Goal: Task Accomplishment & Management: Manage account settings

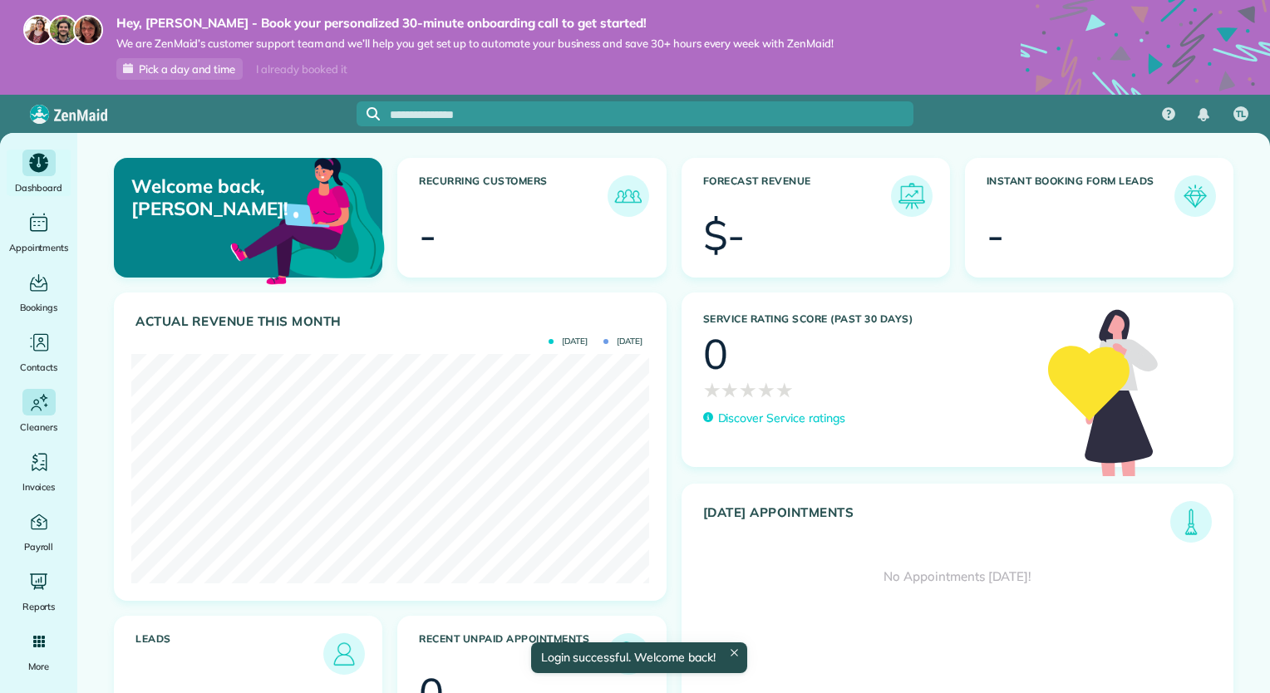
scroll to position [229, 517]
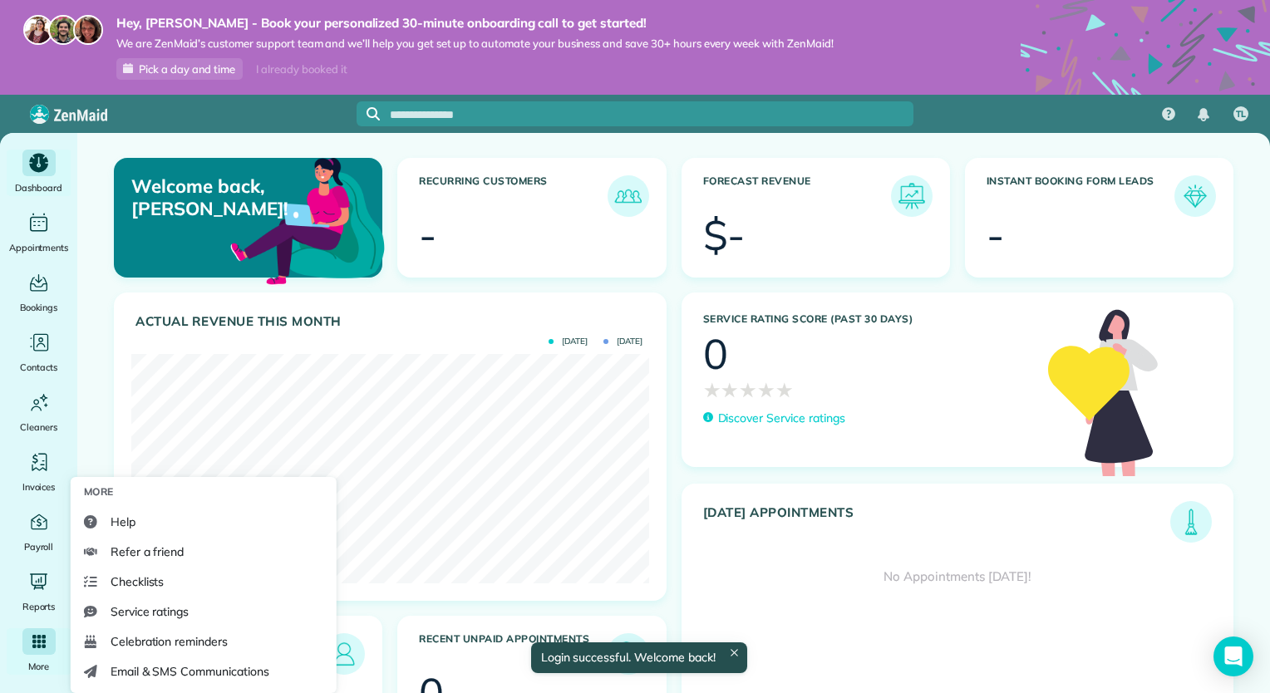
click at [40, 650] on div "Main" at bounding box center [38, 641] width 33 height 27
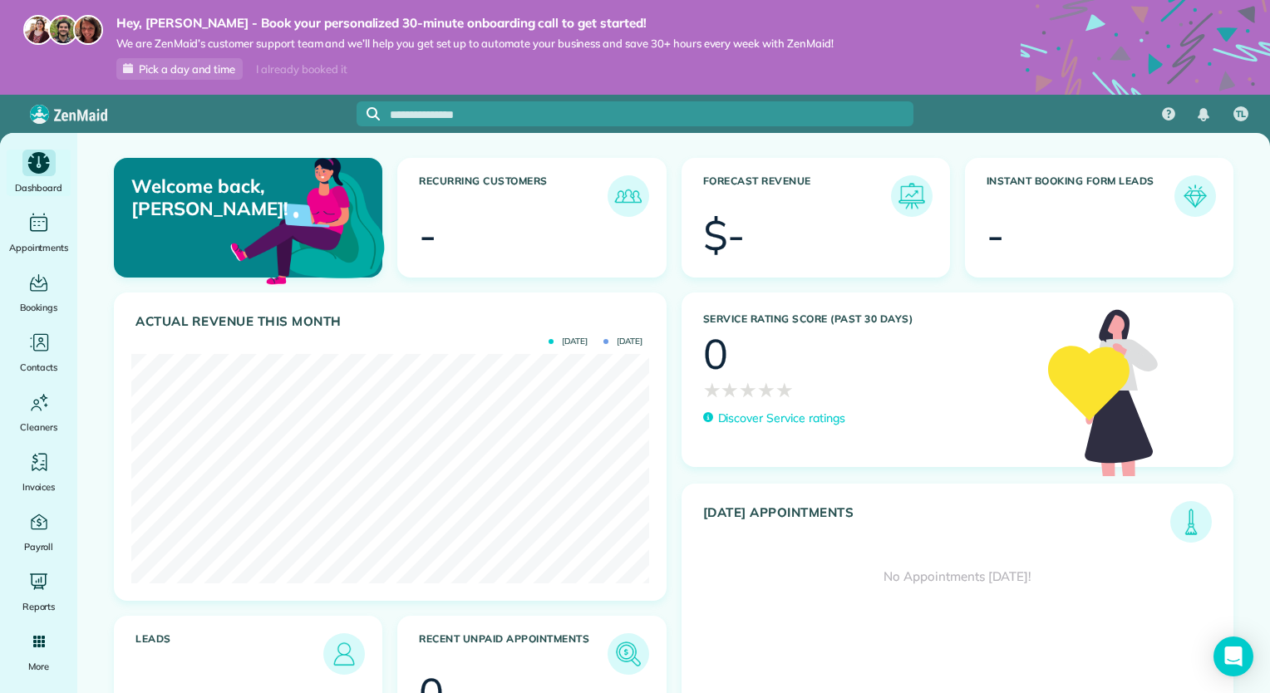
click at [27, 165] on icon "Main" at bounding box center [39, 163] width 26 height 25
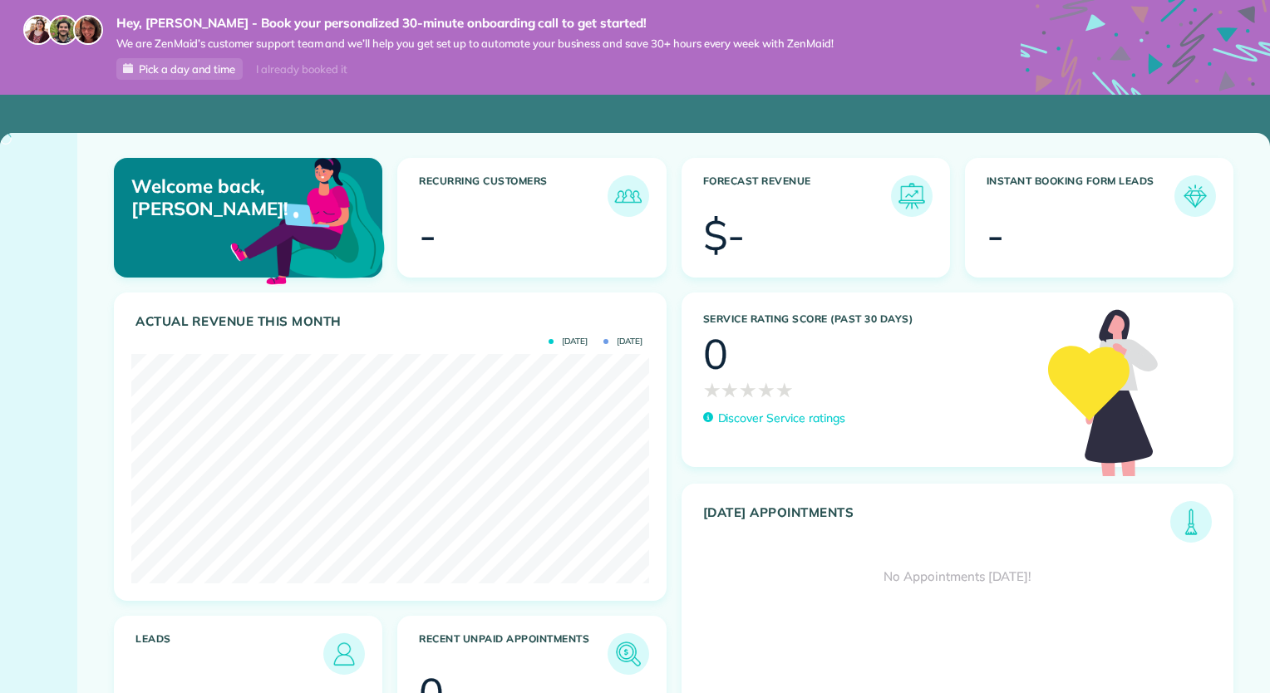
scroll to position [229, 517]
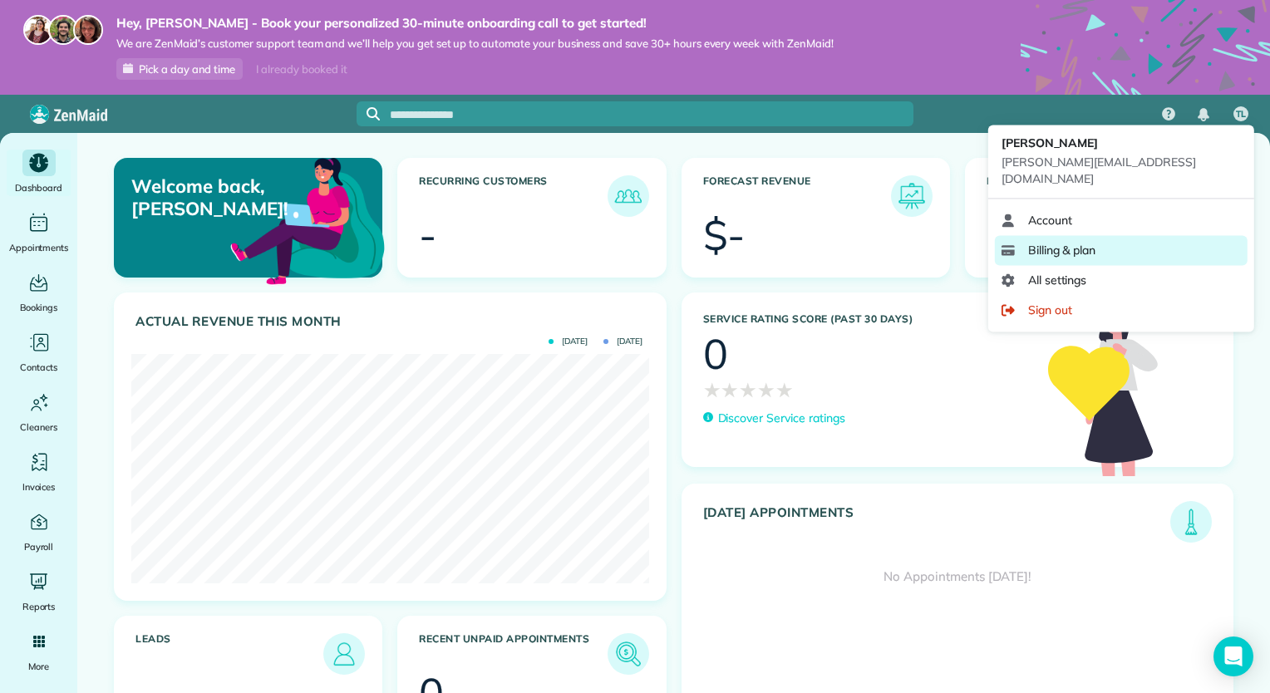
click at [1100, 235] on link "Billing & plan" at bounding box center [1121, 250] width 253 height 30
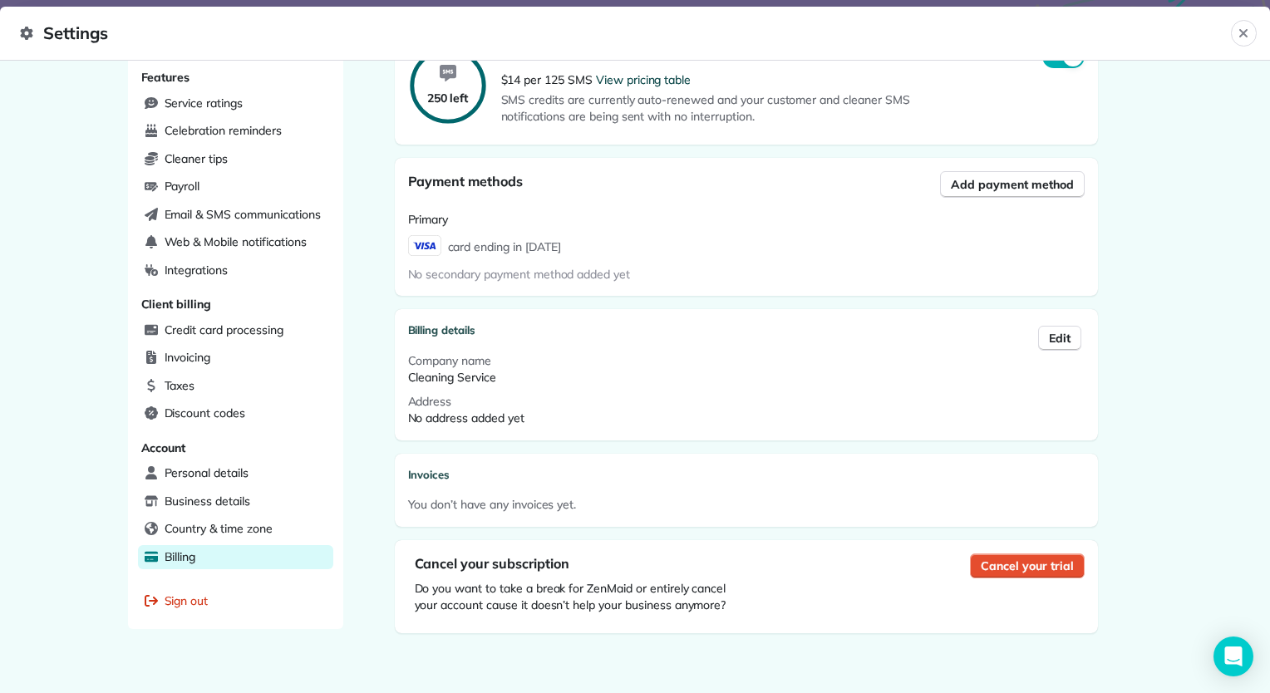
scroll to position [369, 0]
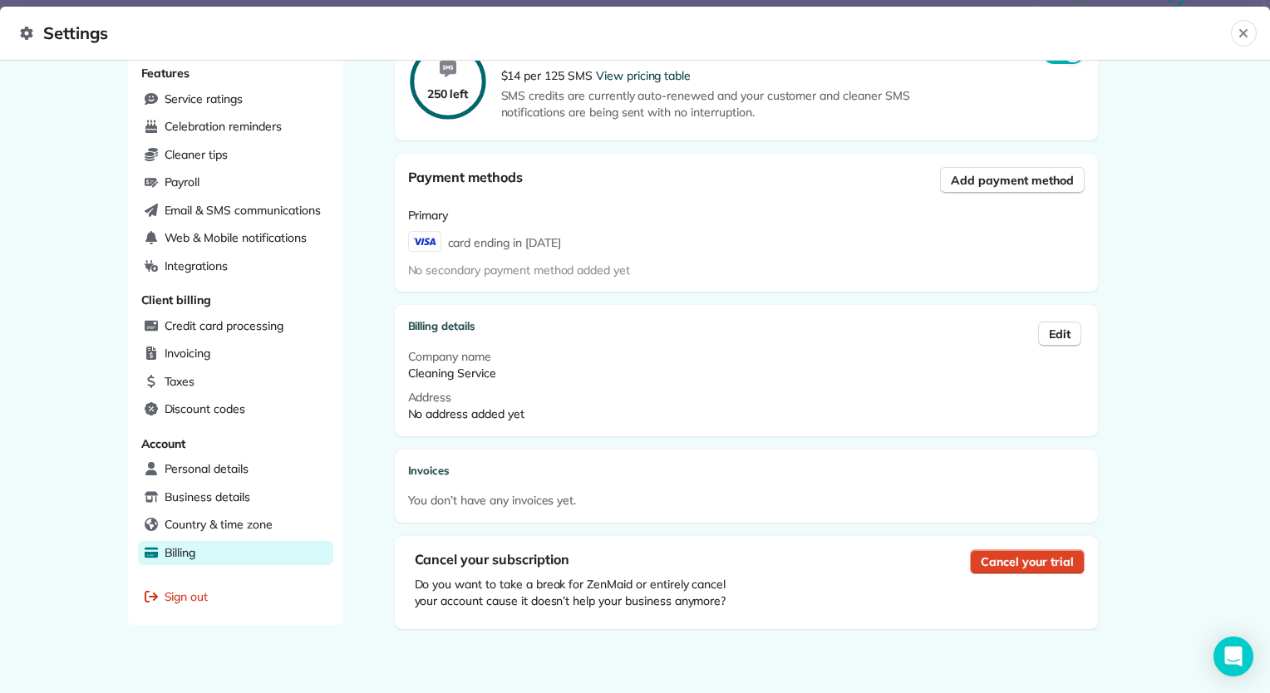
click at [996, 562] on span "Cancel your trial" at bounding box center [1026, 561] width 92 height 17
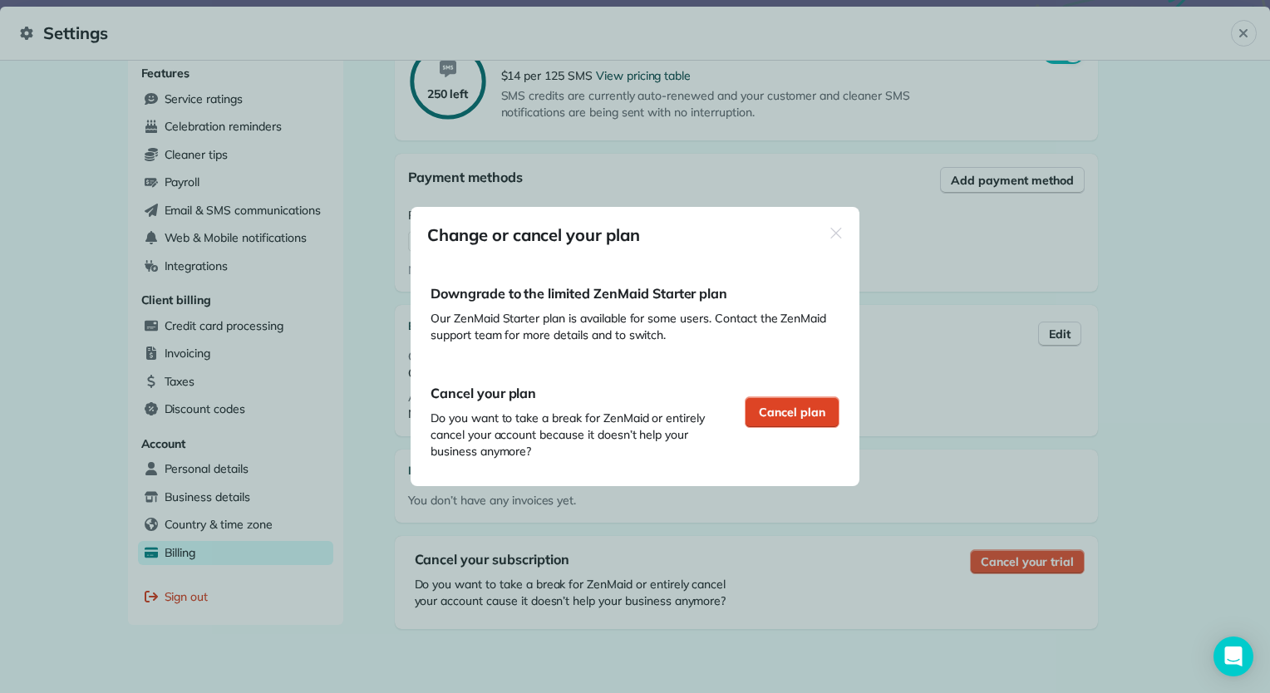
click at [771, 415] on span "Cancel plan" at bounding box center [792, 412] width 66 height 17
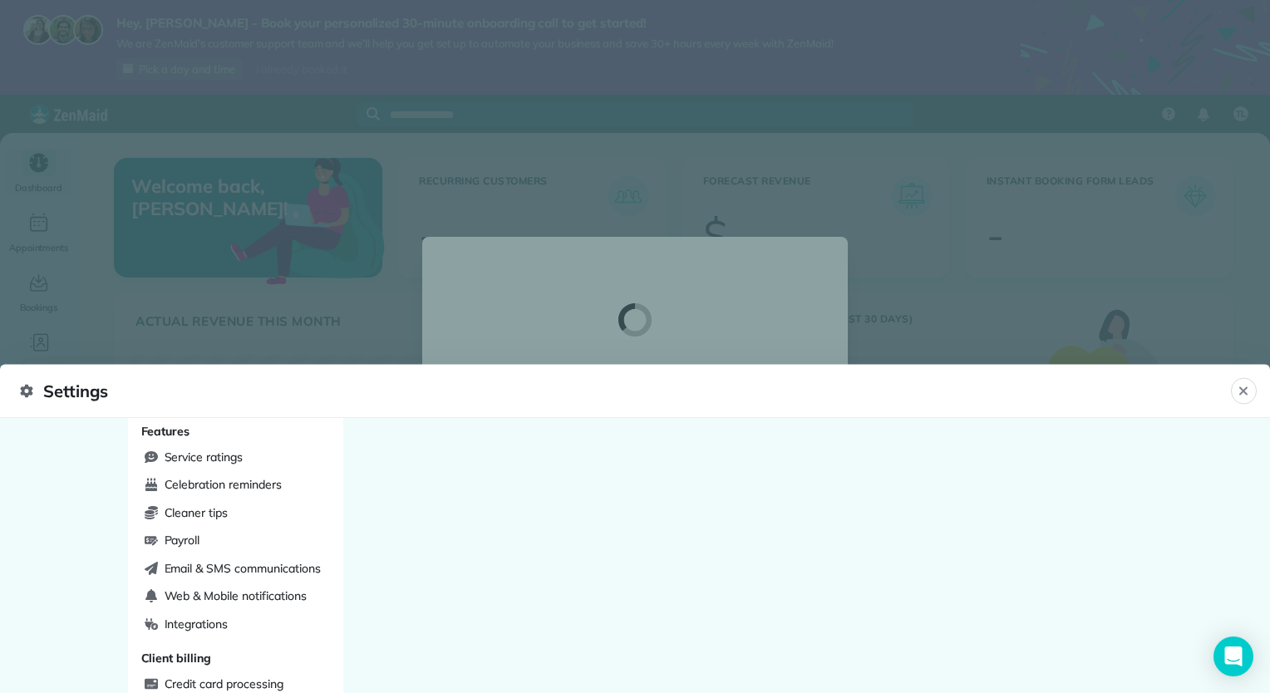
scroll to position [179, 0]
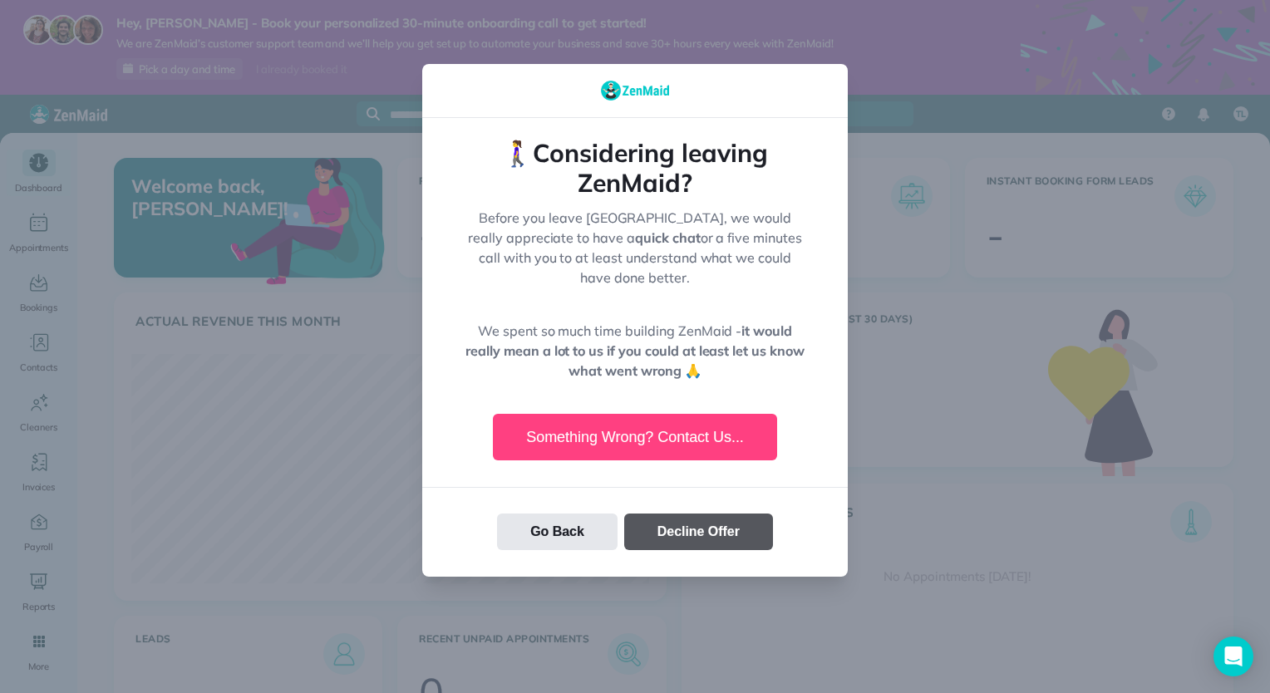
click at [695, 518] on button "Decline Offer" at bounding box center [698, 531] width 149 height 37
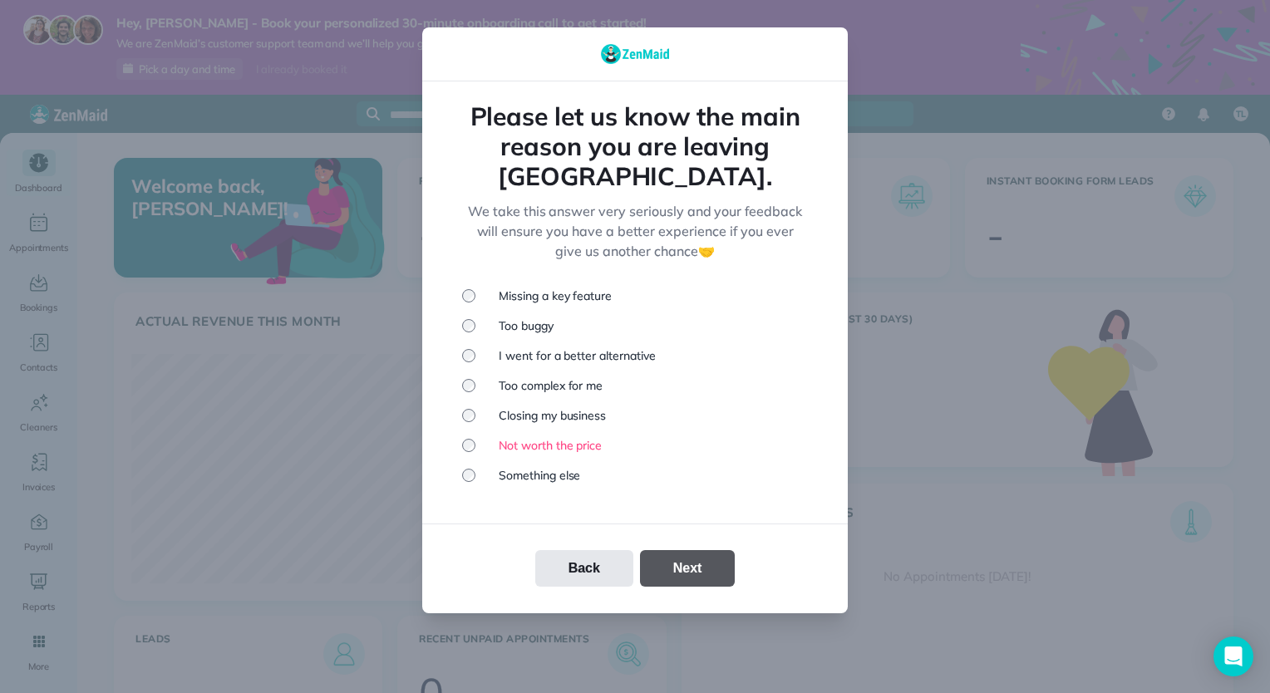
click at [684, 553] on button "Next" at bounding box center [688, 568] width 96 height 37
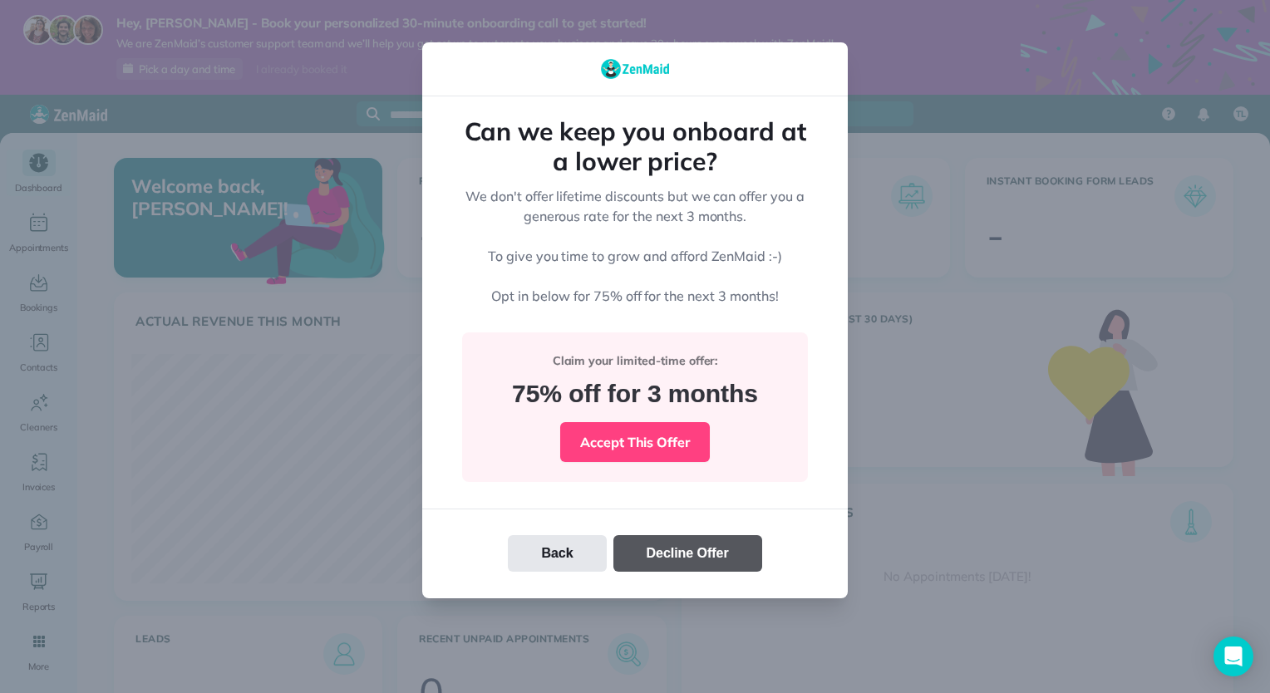
click at [679, 550] on button "Decline Offer" at bounding box center [687, 553] width 149 height 37
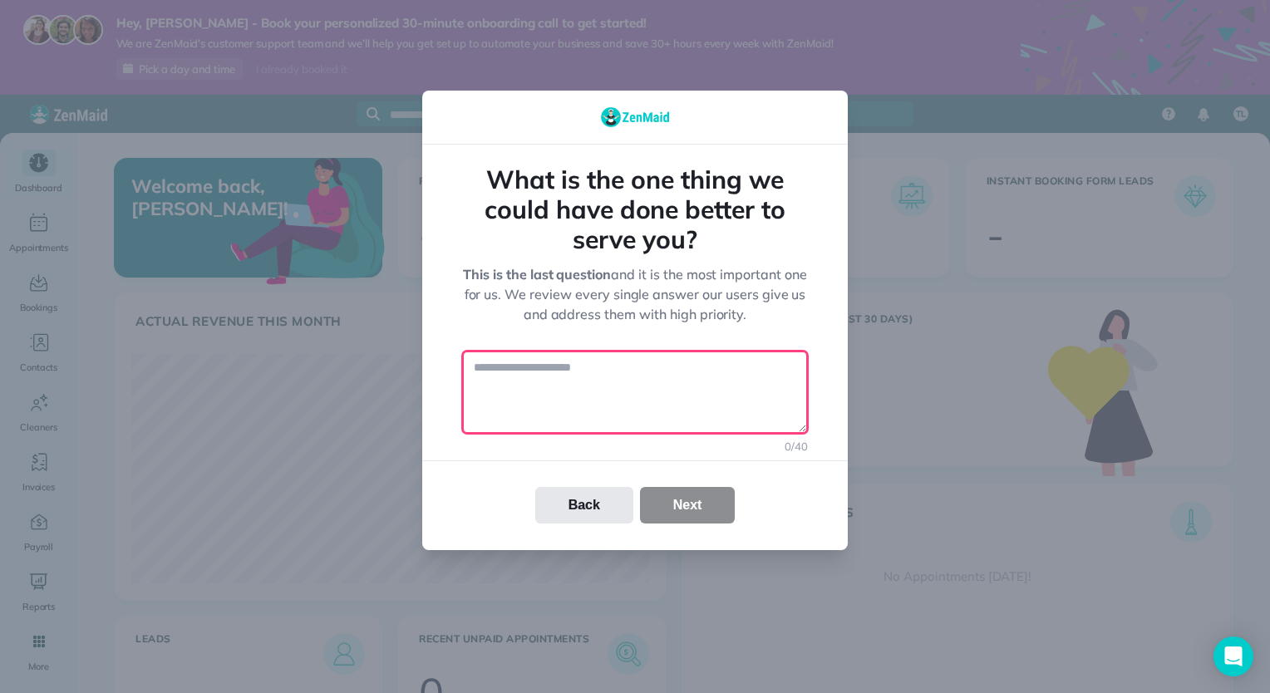
click at [597, 379] on textarea at bounding box center [635, 392] width 346 height 83
type textarea "*"
click at [671, 500] on div "Back Next" at bounding box center [634, 505] width 425 height 37
click at [654, 375] on textarea "**********" at bounding box center [635, 392] width 346 height 83
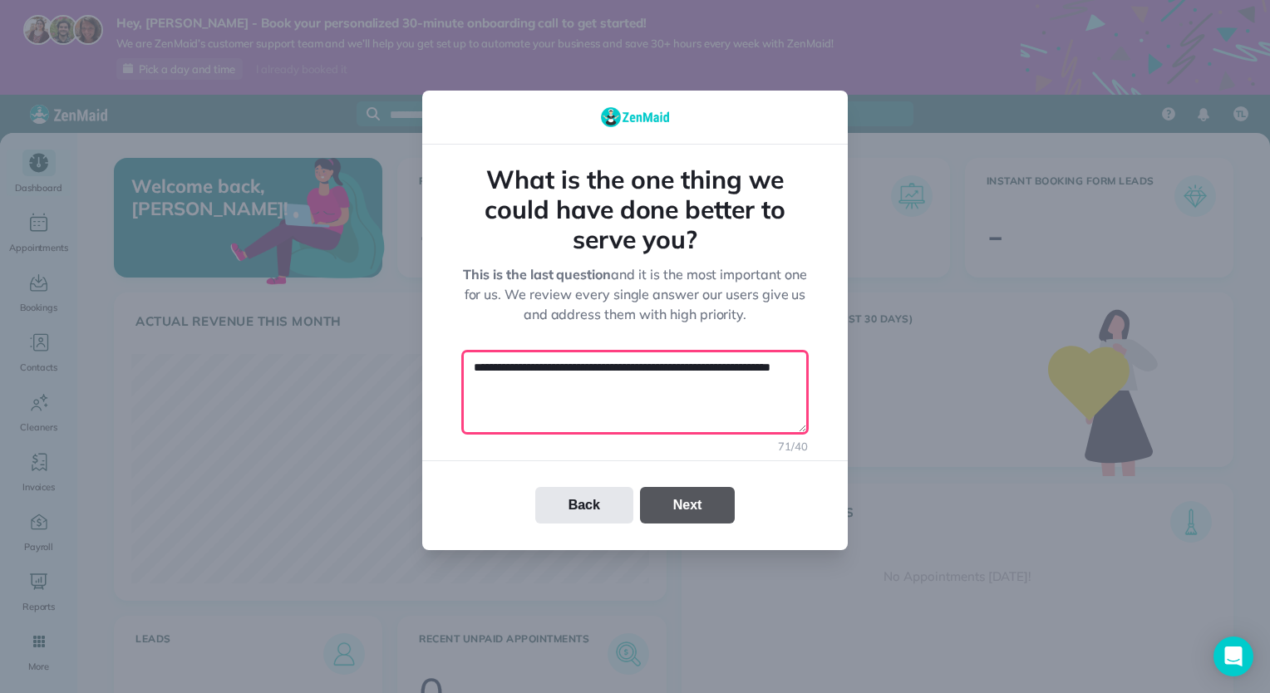
type textarea "**********"
click at [711, 511] on button "Next" at bounding box center [688, 505] width 96 height 37
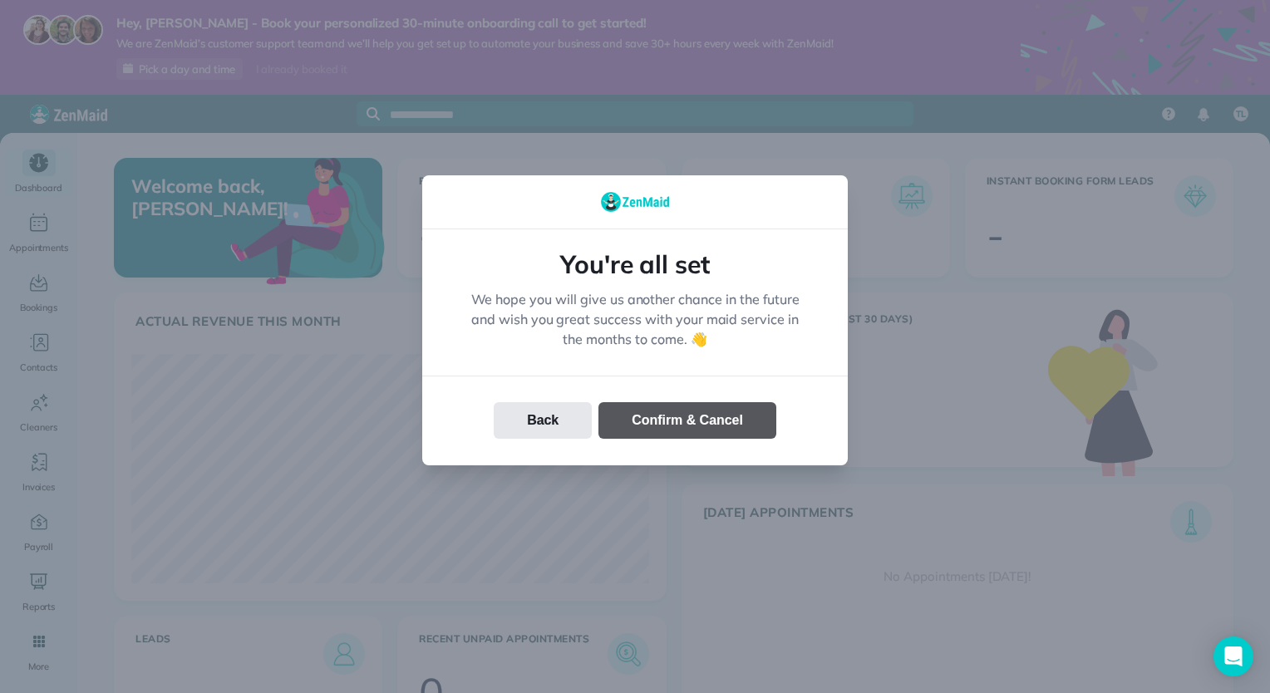
click at [684, 418] on button "Confirm & Cancel" at bounding box center [687, 420] width 178 height 37
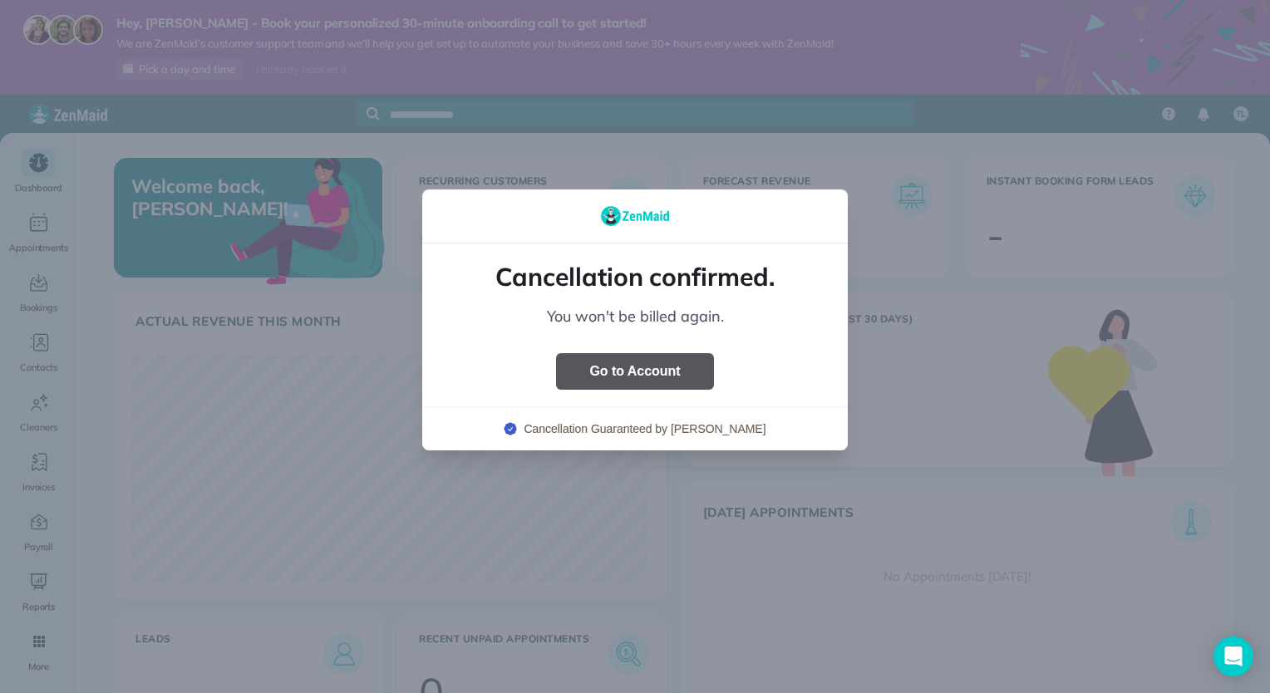
click at [665, 376] on button "Go to Account" at bounding box center [634, 371] width 157 height 37
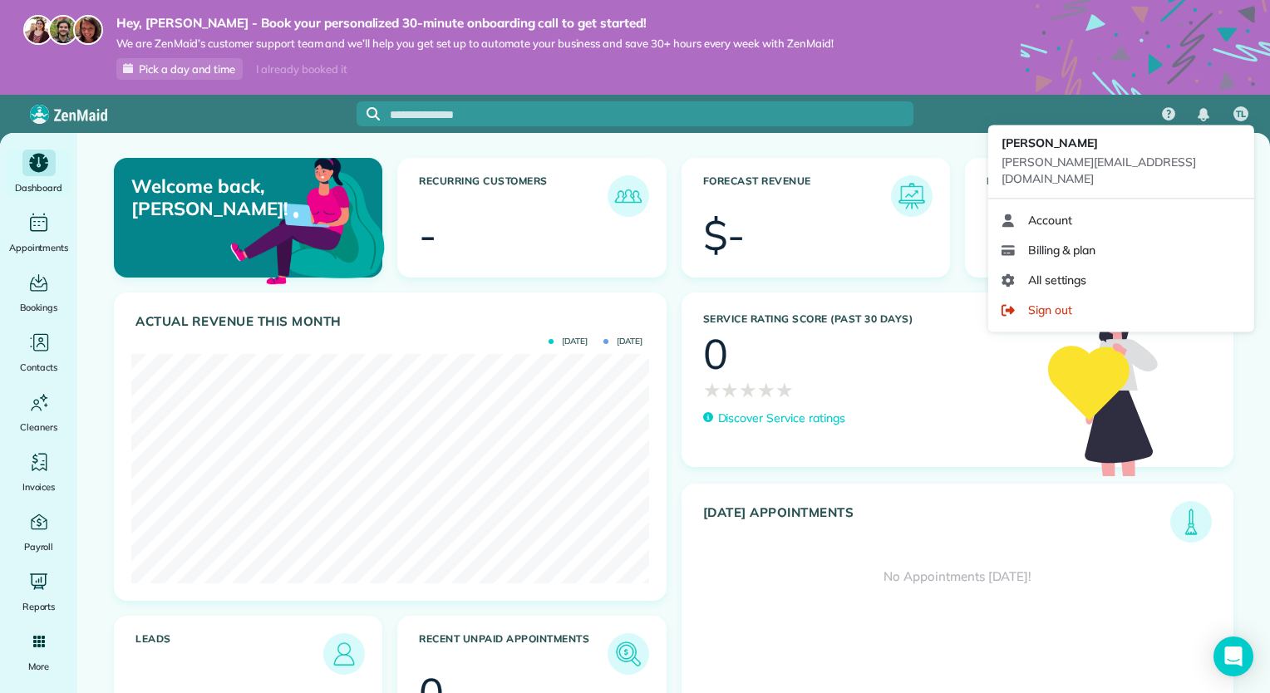
click at [1242, 108] on span "TL" at bounding box center [1240, 114] width 11 height 13
click at [1117, 241] on link "Billing & plan" at bounding box center [1121, 250] width 253 height 30
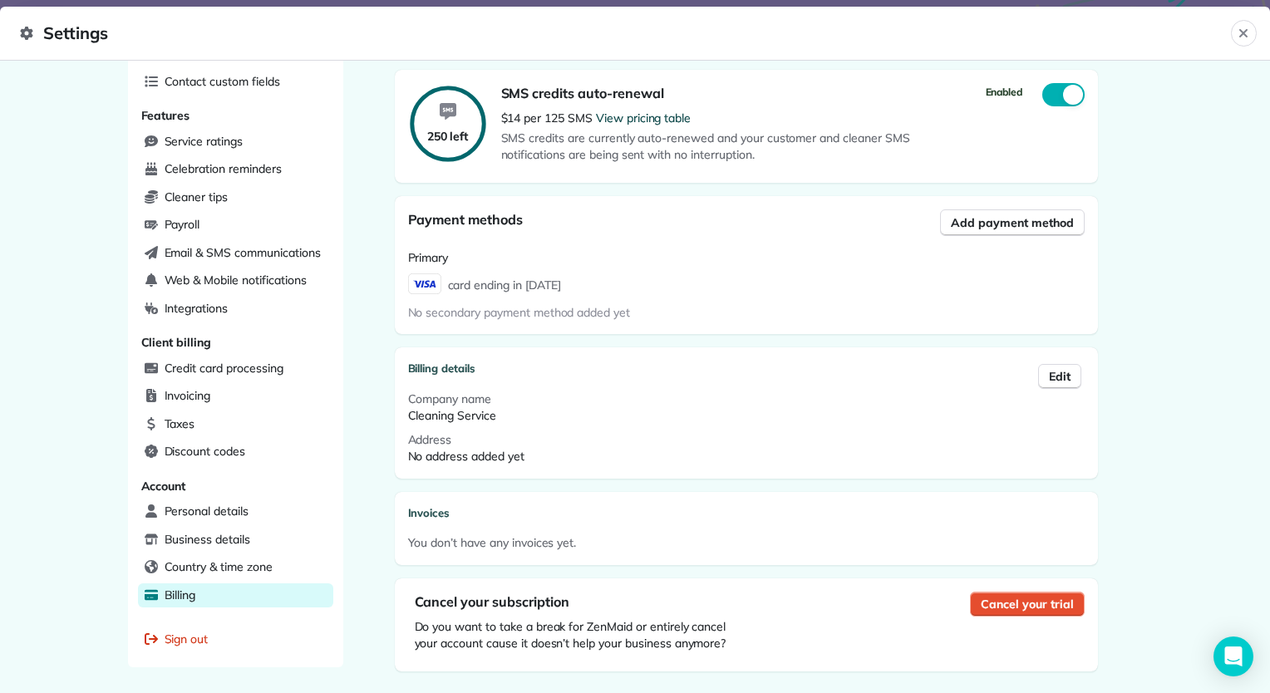
scroll to position [333, 0]
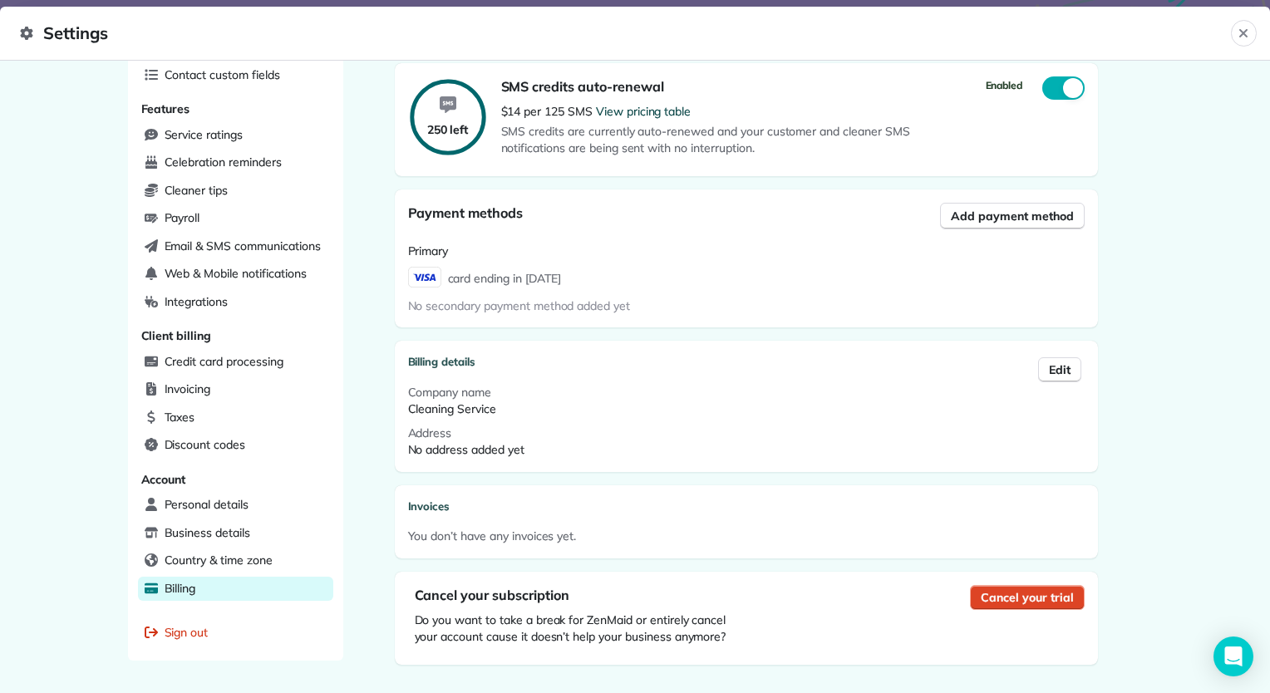
click at [979, 607] on button "Cancel your trial" at bounding box center [1027, 597] width 114 height 25
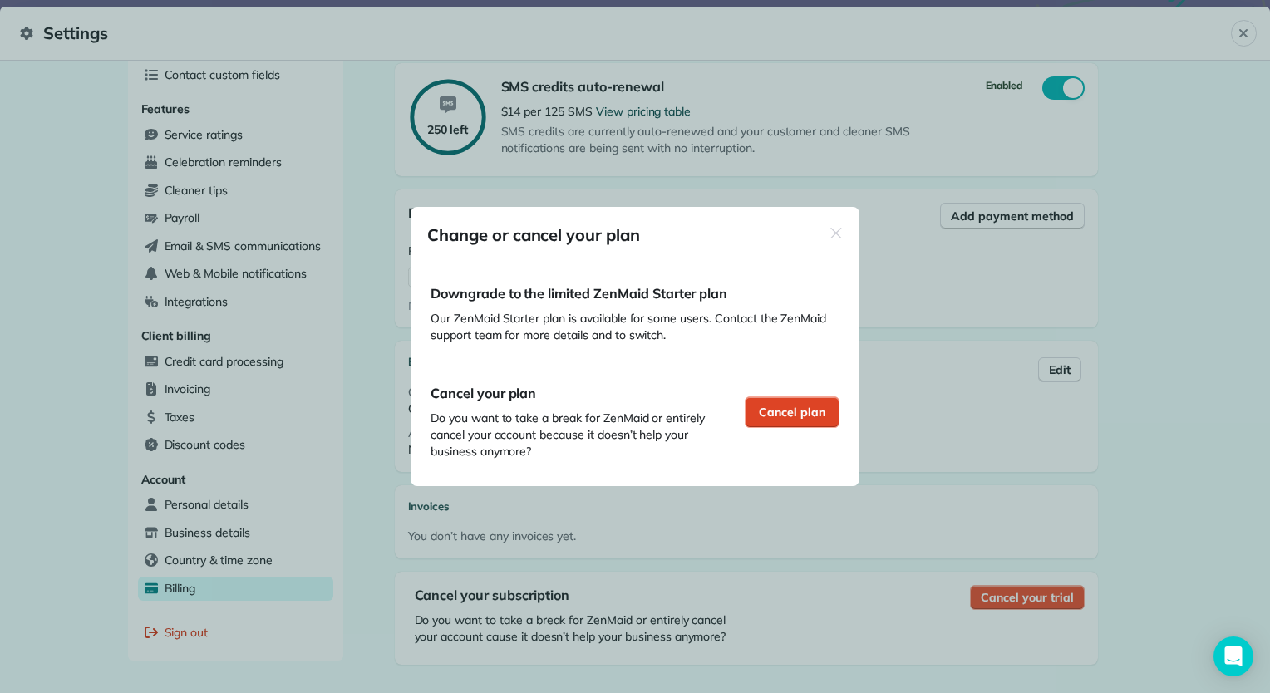
click at [768, 417] on span "Cancel plan" at bounding box center [792, 412] width 66 height 17
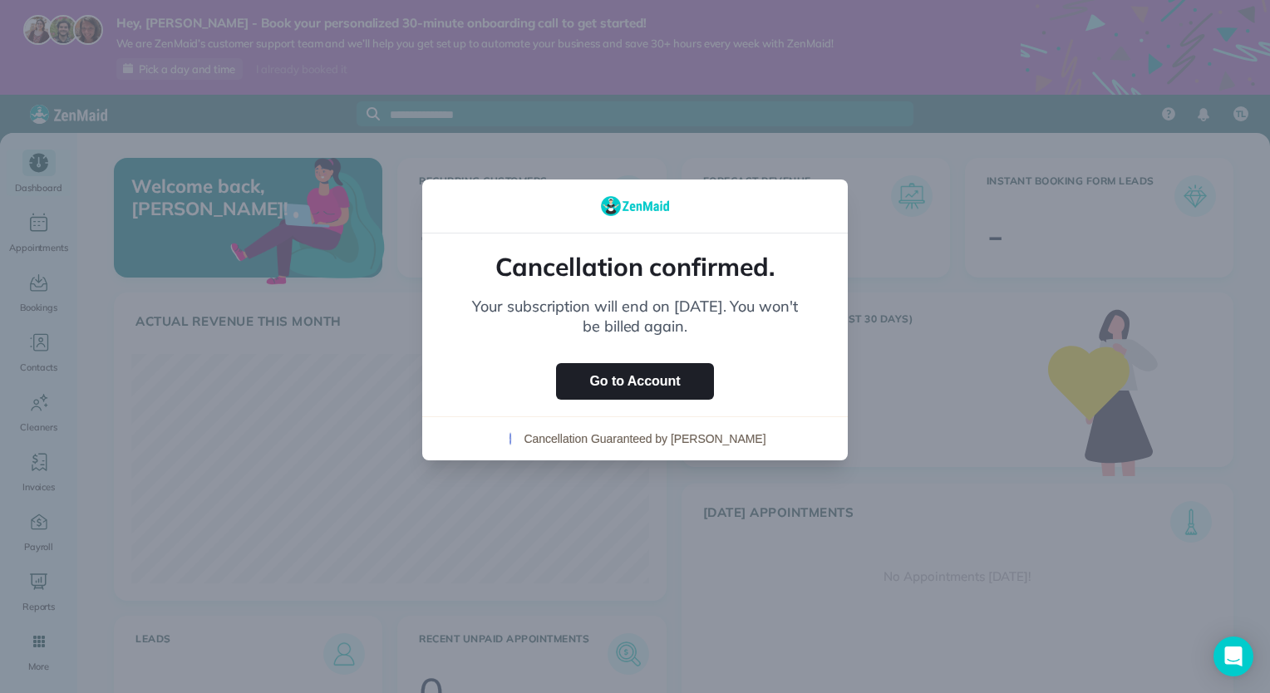
click at [331, 371] on div at bounding box center [635, 346] width 1270 height 693
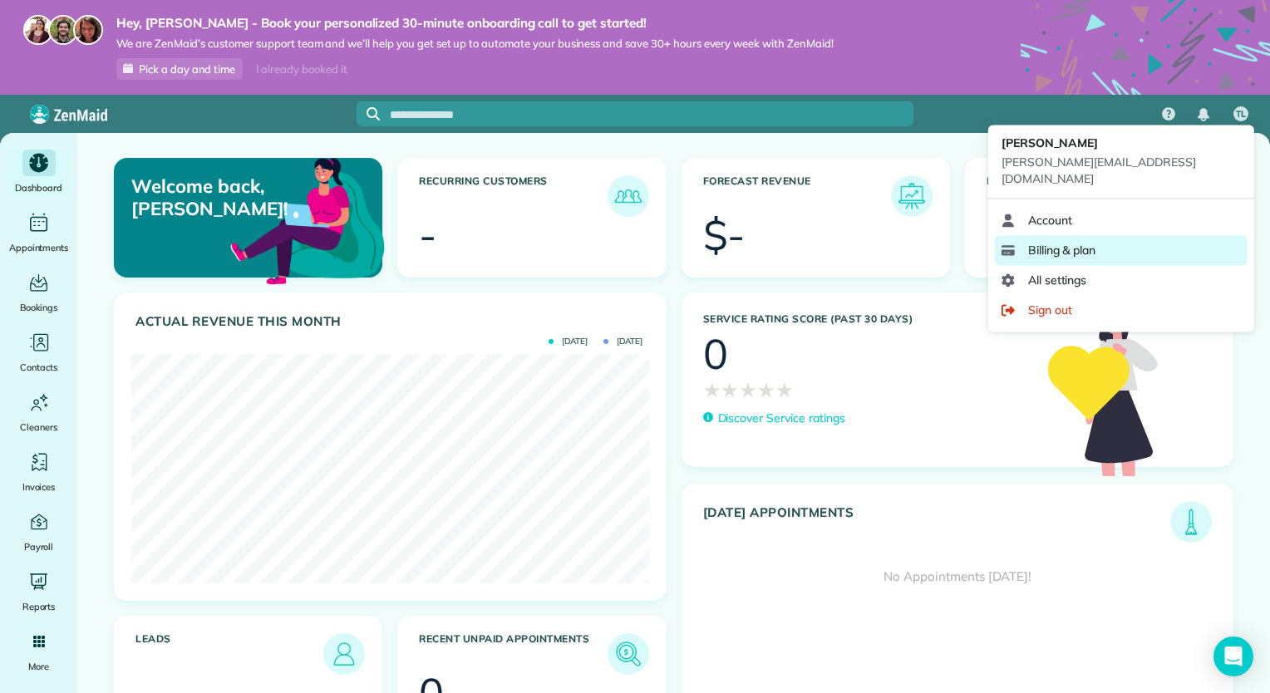
click at [1102, 235] on link "Billing & plan" at bounding box center [1121, 250] width 253 height 30
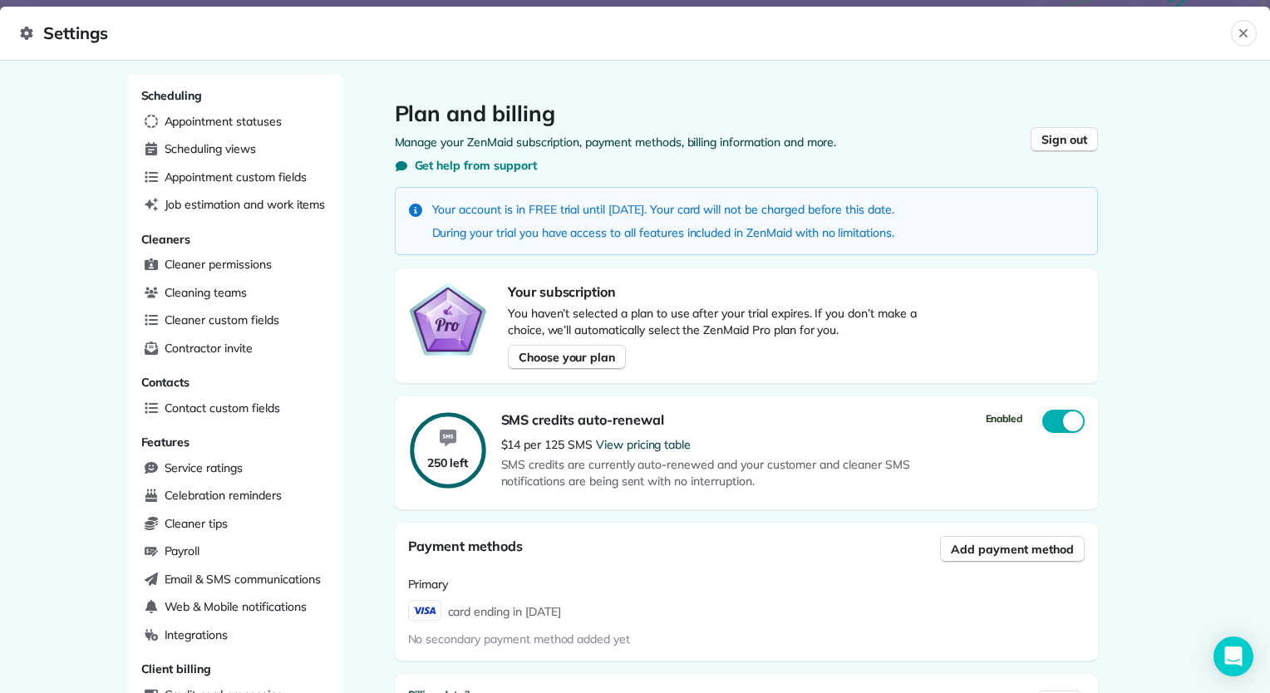
click at [1102, 233] on div "Plan and billing Manage your ZenMaid subscription, payment methods, billing inf…" at bounding box center [746, 556] width 756 height 964
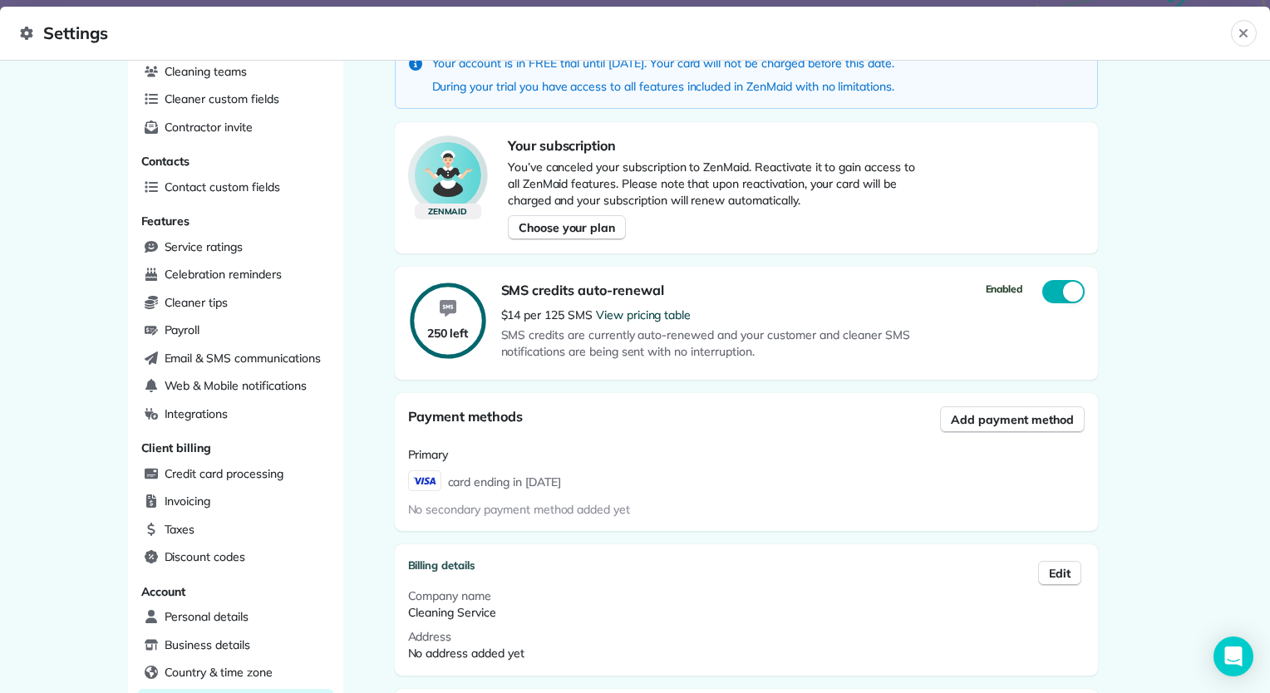
scroll to position [231, 0]
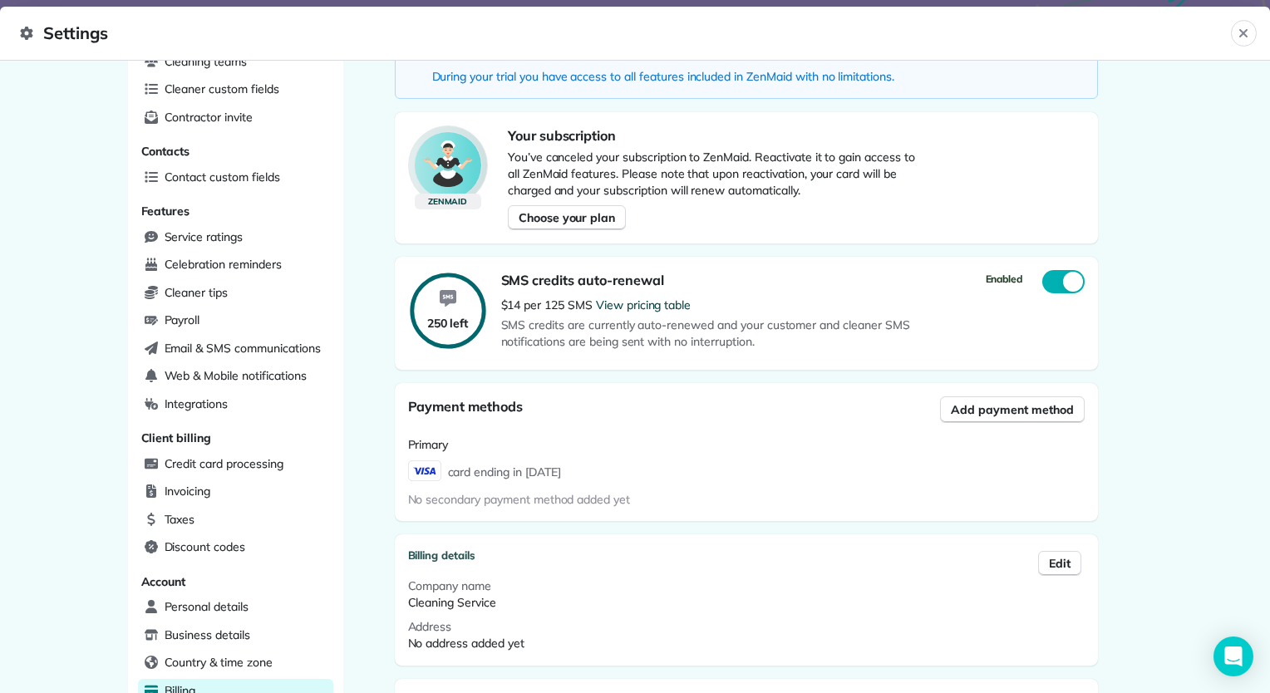
click at [414, 463] on img at bounding box center [424, 470] width 33 height 21
click at [966, 420] on button "Add payment method" at bounding box center [1012, 409] width 144 height 27
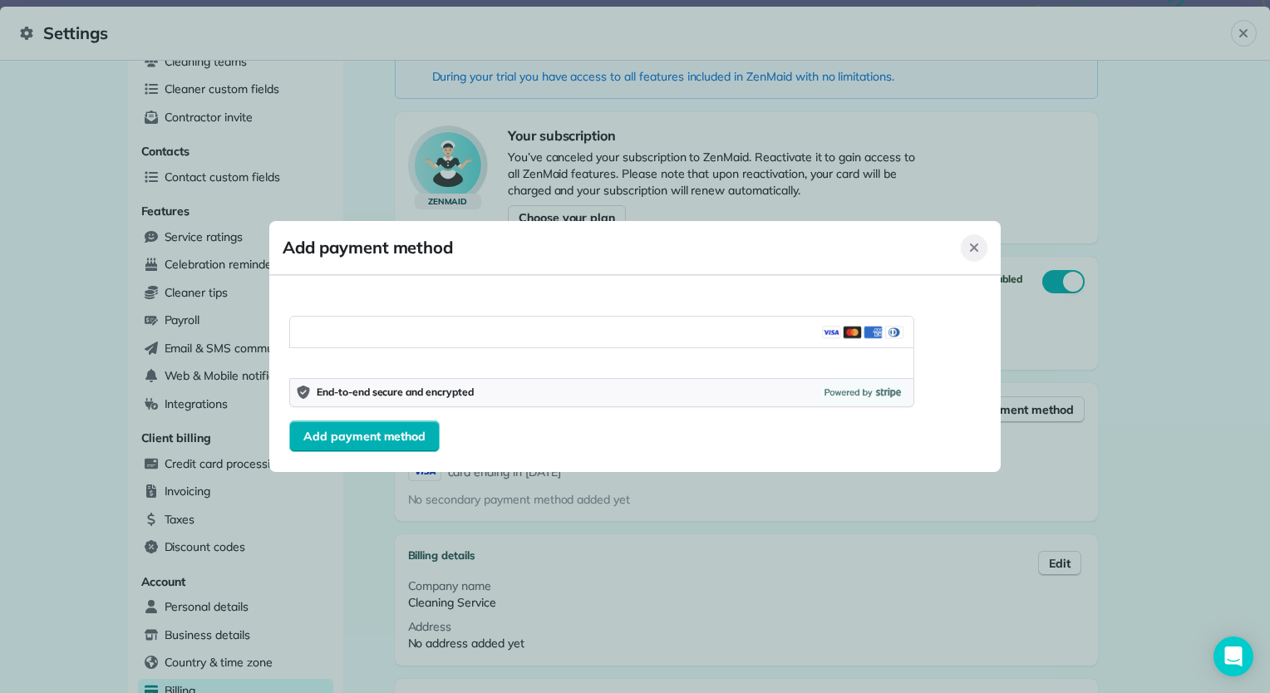
click at [982, 248] on button "Close" at bounding box center [973, 247] width 27 height 27
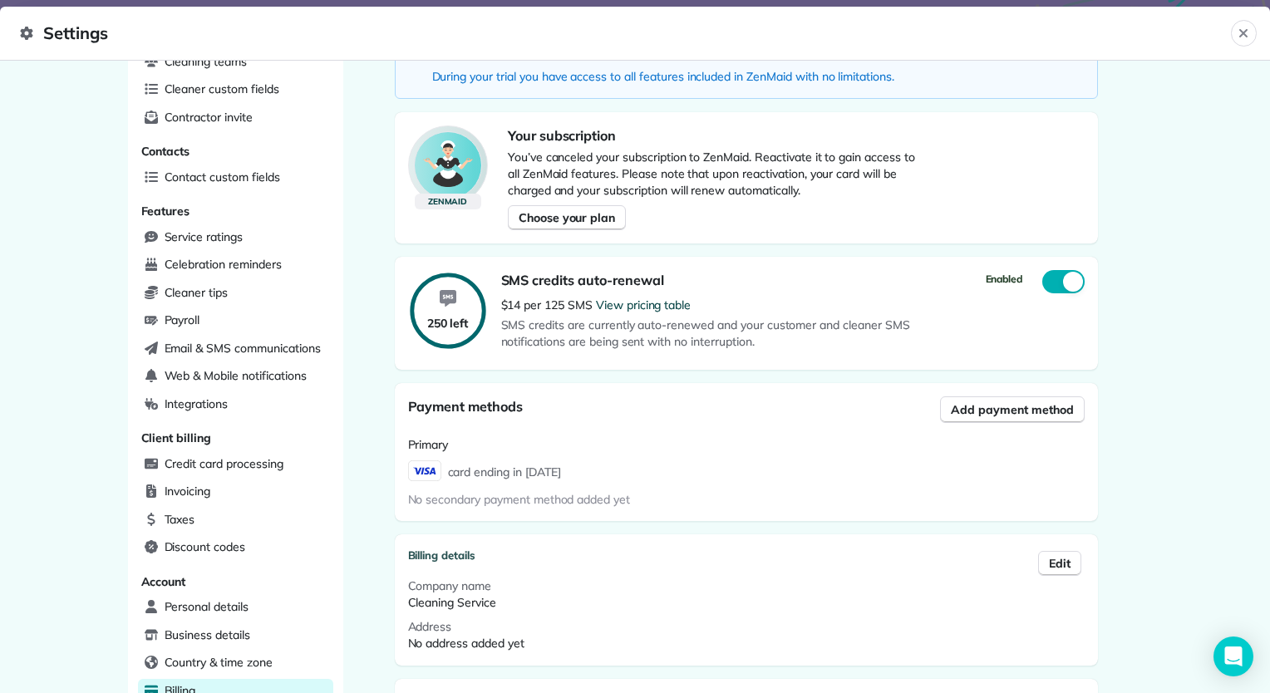
click at [469, 404] on span "Payment methods" at bounding box center [465, 406] width 115 height 17
click at [421, 469] on img at bounding box center [424, 470] width 33 height 21
click at [430, 449] on span "Primary" at bounding box center [428, 444] width 41 height 15
click at [1018, 476] on div "card ending in 1123" at bounding box center [746, 470] width 676 height 21
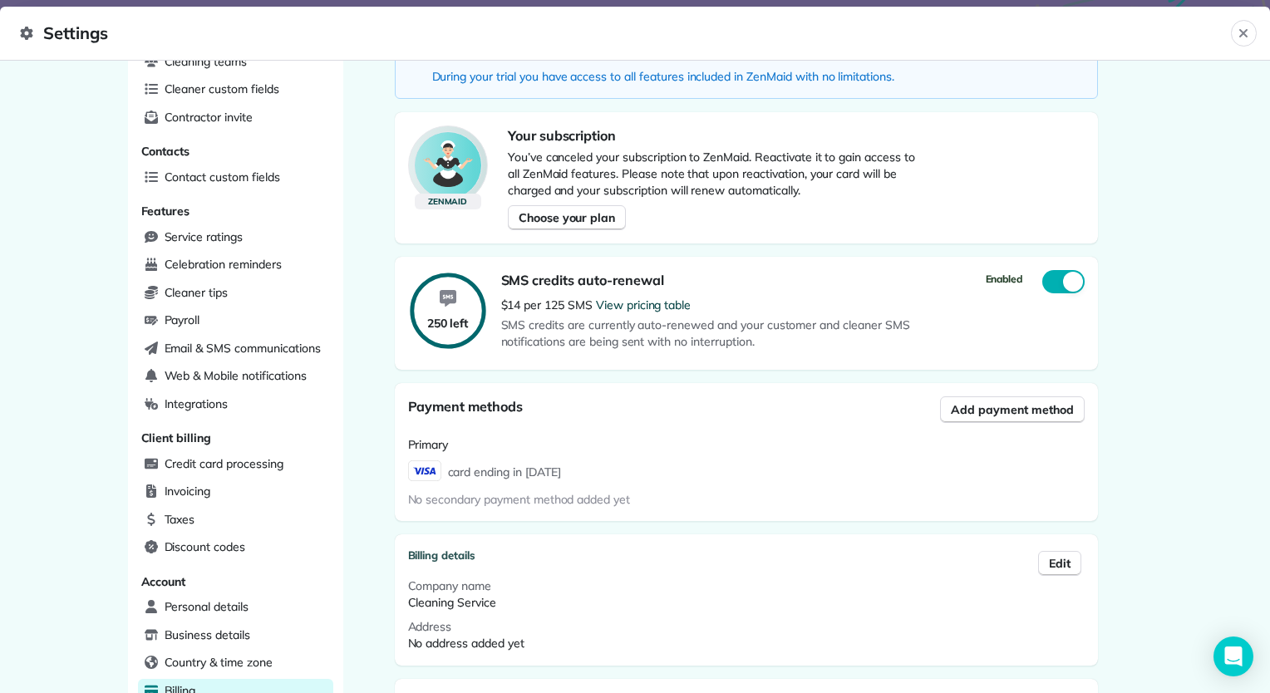
click at [1018, 476] on div "card ending in 1123" at bounding box center [746, 470] width 676 height 21
drag, startPoint x: 452, startPoint y: 421, endPoint x: 420, endPoint y: 448, distance: 41.3
click at [420, 448] on span "Primary" at bounding box center [428, 444] width 41 height 15
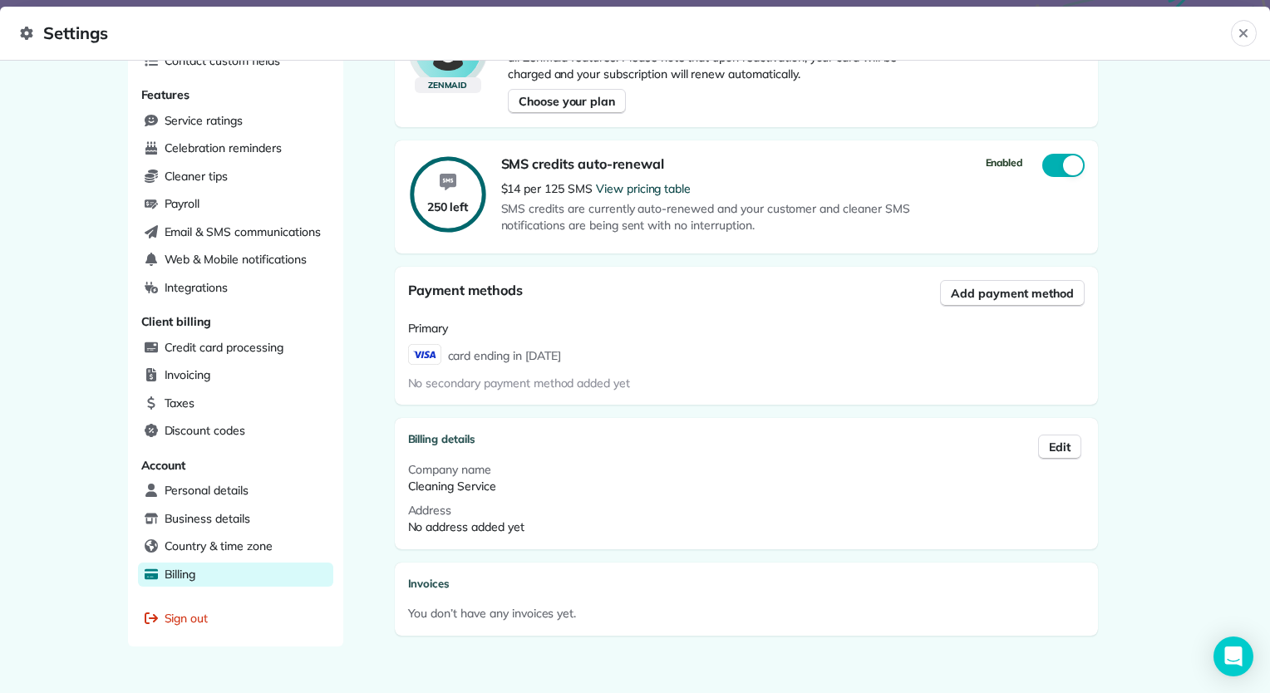
scroll to position [352, 0]
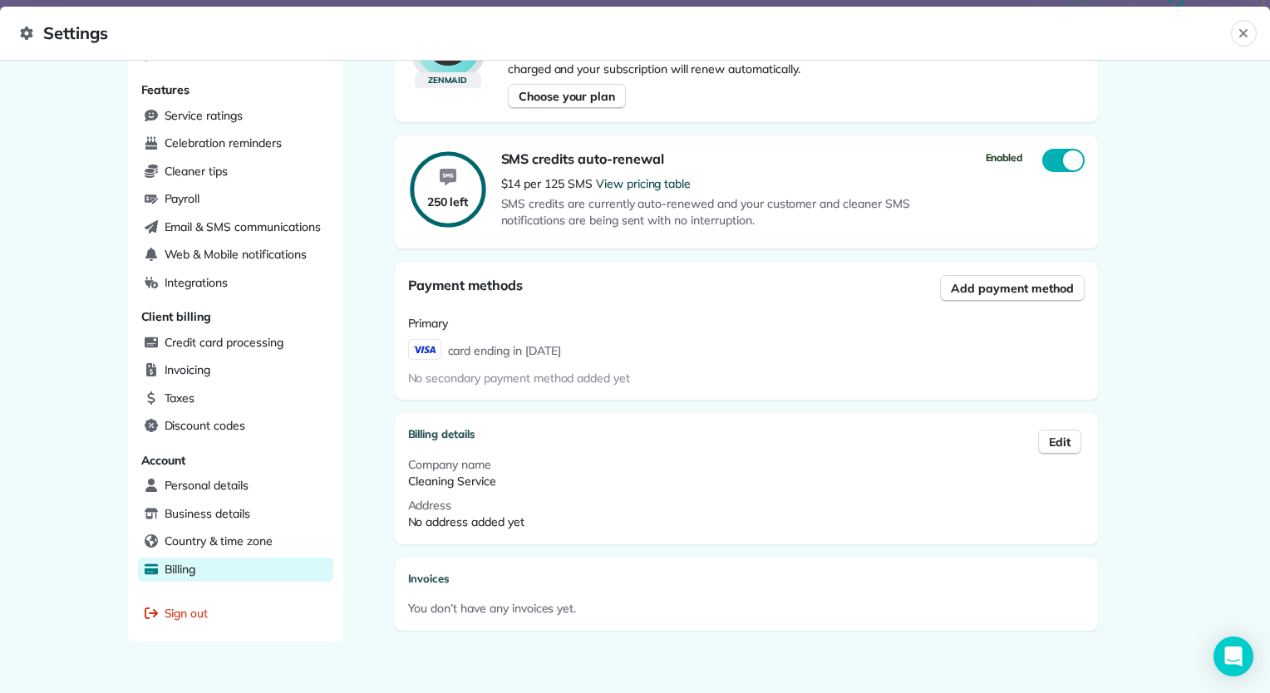
click at [821, 390] on div "Payment methods Add payment method Primary card ending in 1123 No secondary pay…" at bounding box center [746, 331] width 703 height 138
click at [528, 341] on span "card ending in 1123" at bounding box center [504, 349] width 113 height 21
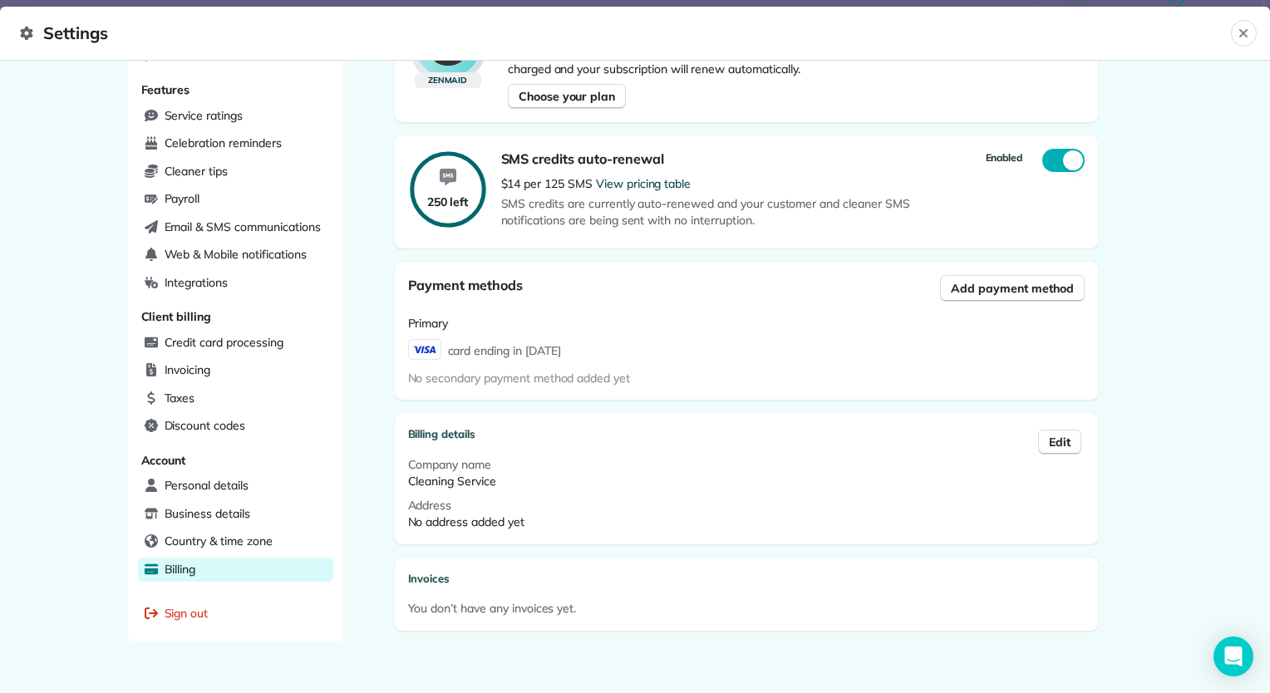
click at [415, 351] on img at bounding box center [424, 349] width 33 height 21
drag, startPoint x: 415, startPoint y: 351, endPoint x: 433, endPoint y: 371, distance: 26.5
click at [433, 371] on span "No secondary payment method added yet" at bounding box center [519, 378] width 223 height 15
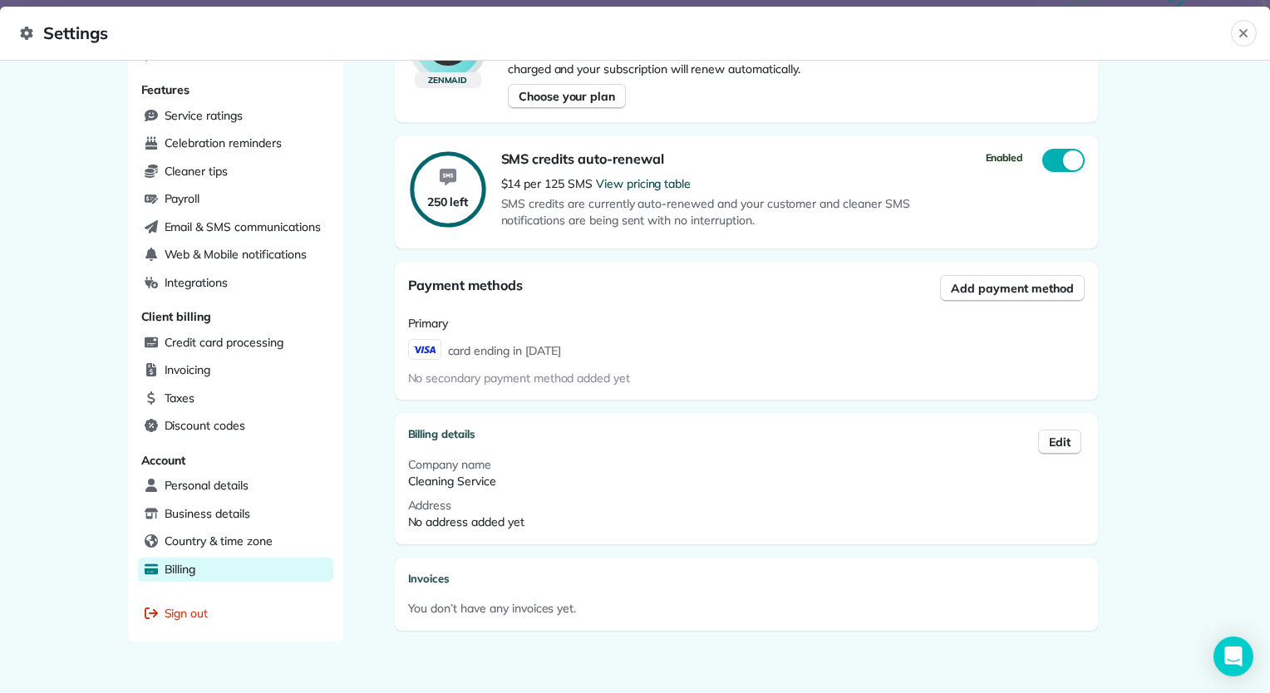
click at [433, 371] on span "No secondary payment method added yet" at bounding box center [519, 378] width 223 height 15
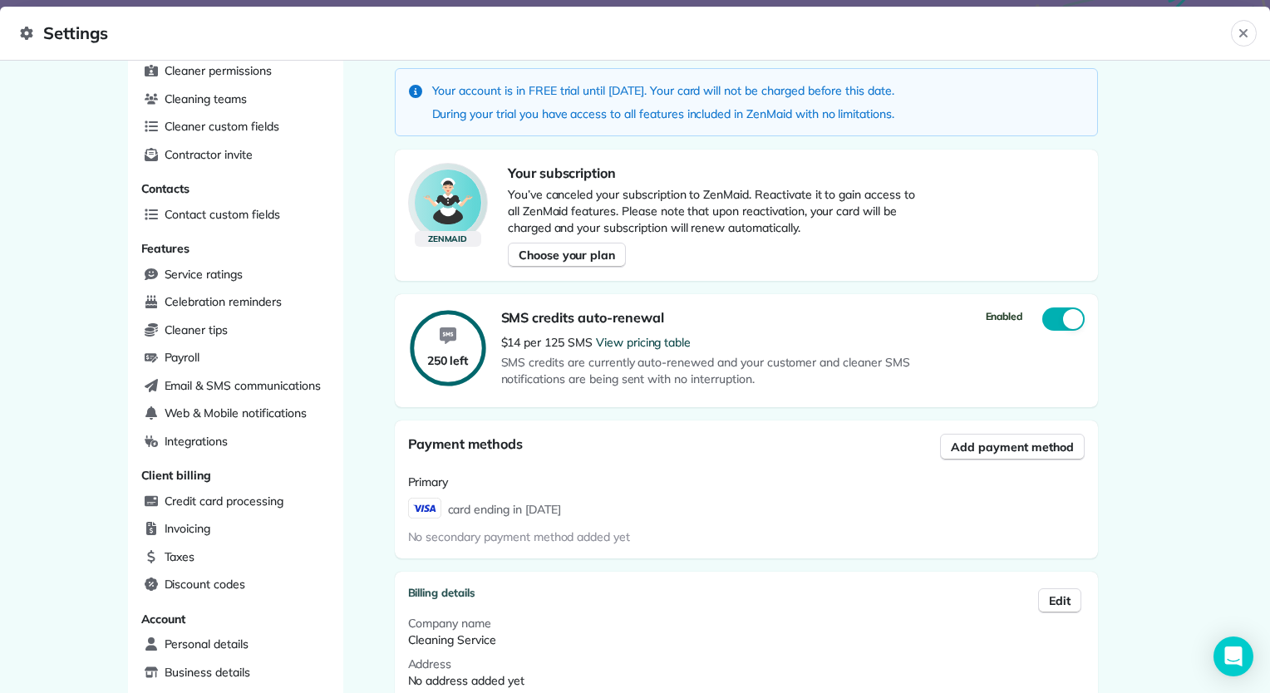
scroll to position [214, 0]
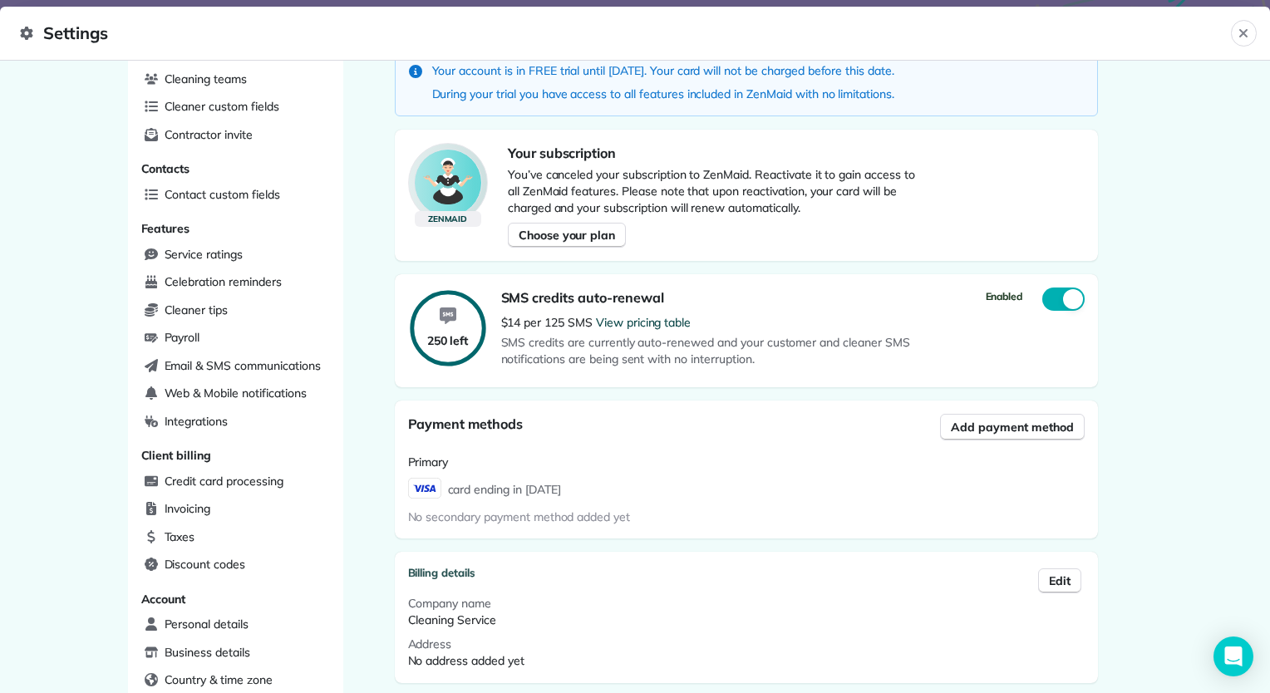
click at [1256, 289] on div "Scheduling Appointment statuses Scheduling views Appointment custom fields Job …" at bounding box center [635, 377] width 1270 height 632
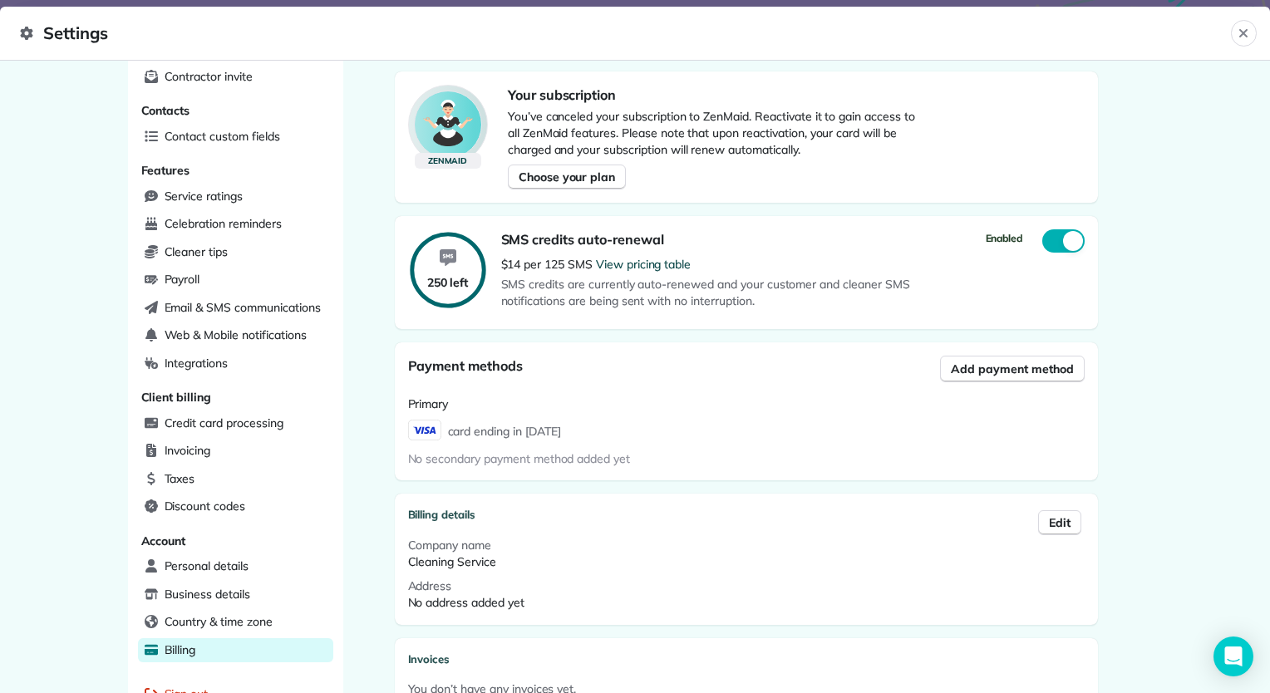
scroll to position [270, 0]
click at [989, 374] on span "Add payment method" at bounding box center [1011, 370] width 122 height 17
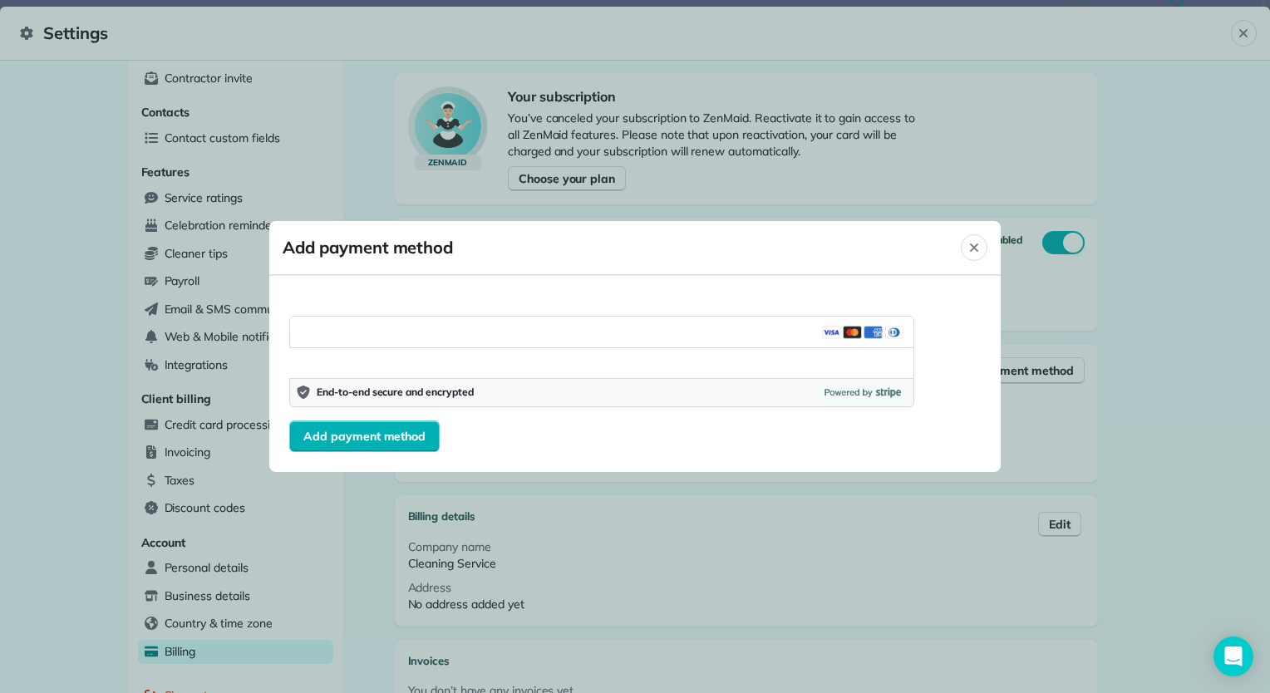
click at [780, 382] on div "End-to-end secure and encrypted" at bounding box center [601, 392] width 625 height 29
click at [389, 433] on span "Add payment method" at bounding box center [364, 436] width 122 height 17
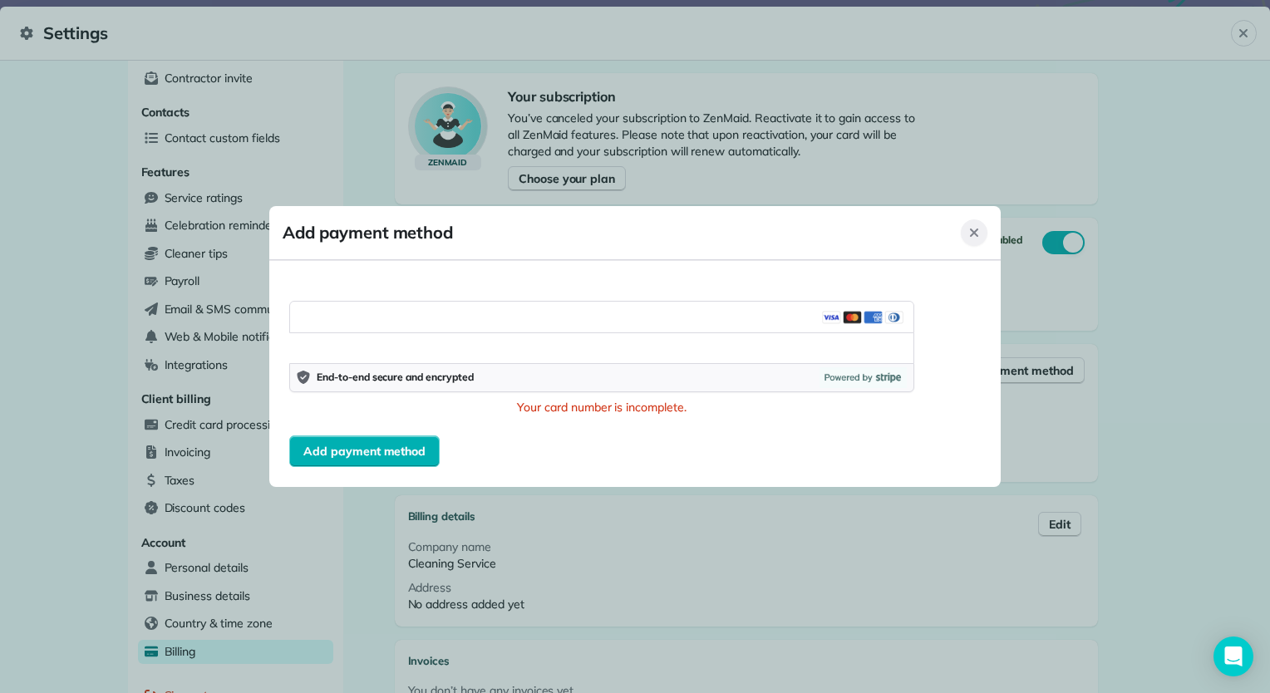
click at [975, 239] on icon "Close" at bounding box center [973, 232] width 13 height 13
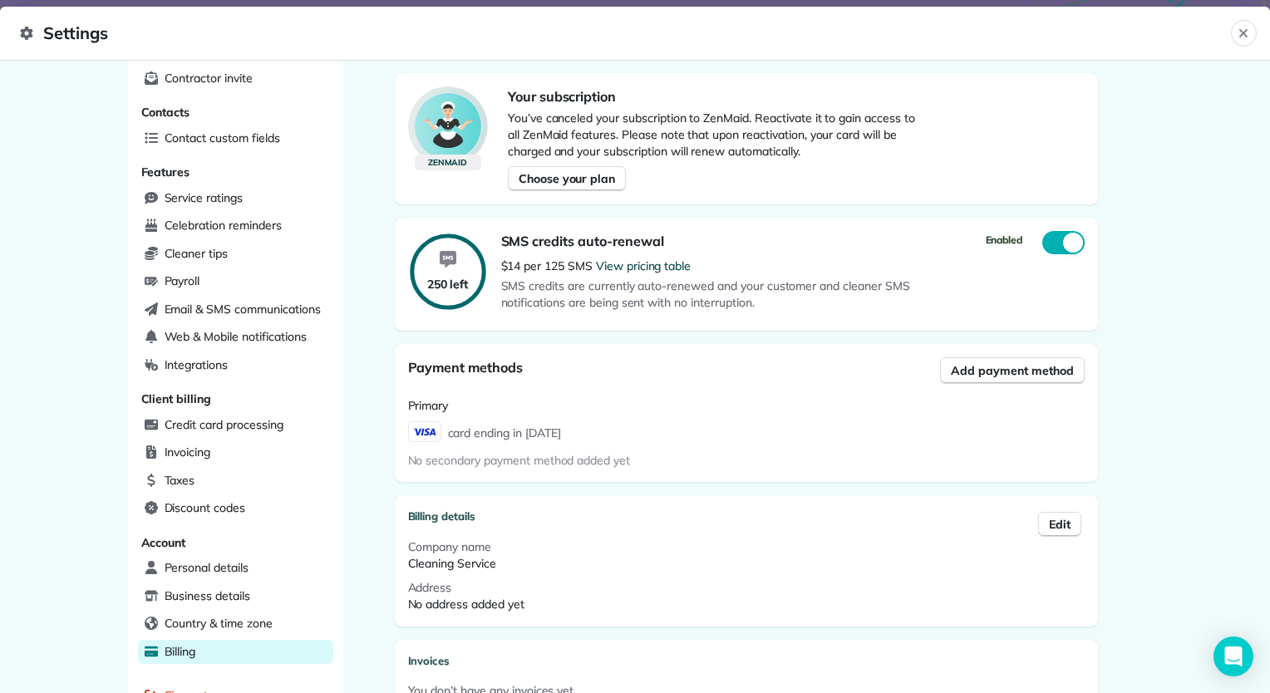
click at [489, 430] on span "card ending in 1123" at bounding box center [504, 431] width 113 height 21
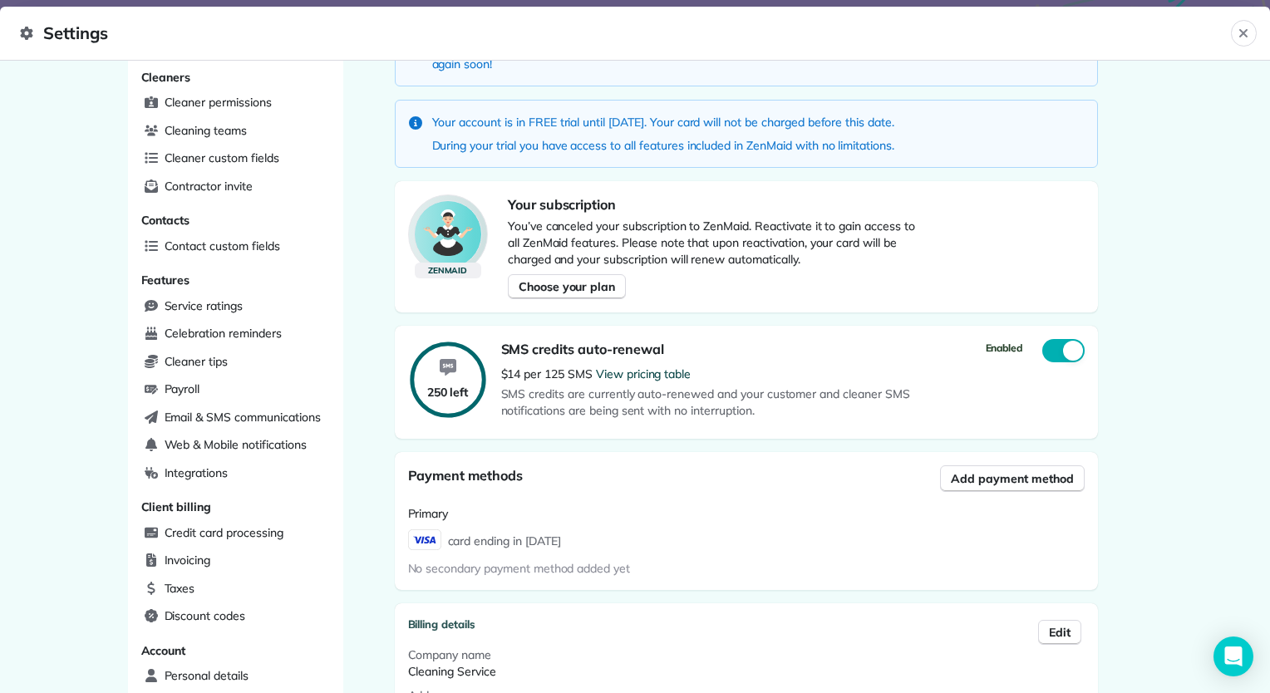
scroll to position [0, 0]
